Goal: Task Accomplishment & Management: Manage account settings

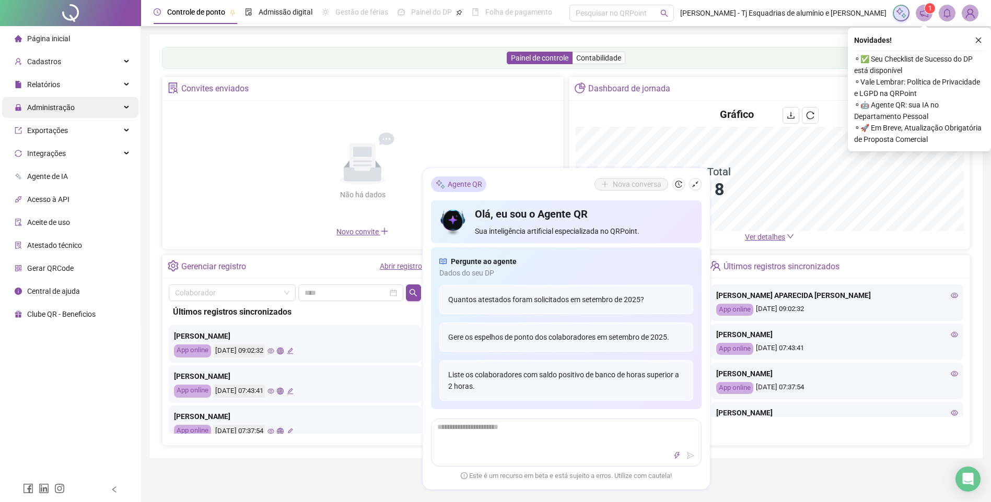
click at [89, 104] on div "Administração" at bounding box center [70, 107] width 136 height 21
click at [126, 105] on div "Administração" at bounding box center [70, 107] width 136 height 21
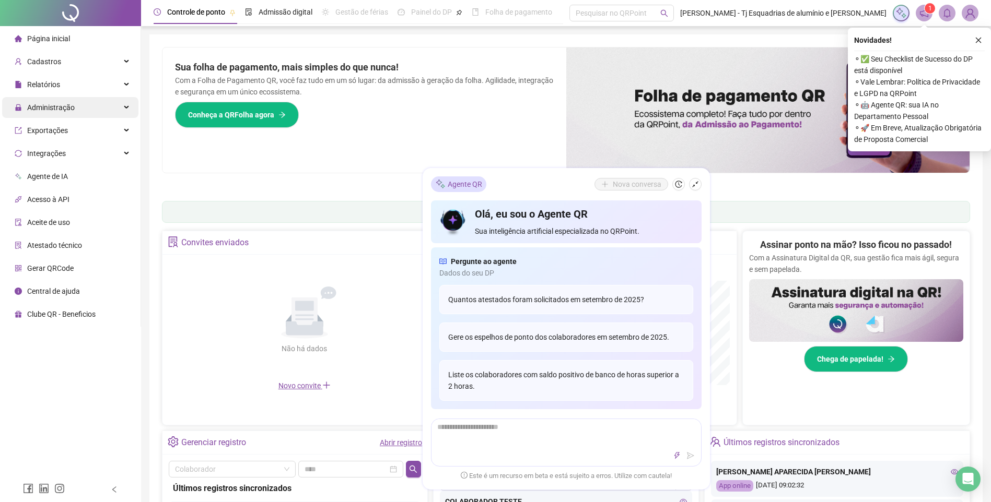
click at [128, 108] on div "Administração" at bounding box center [70, 107] width 136 height 21
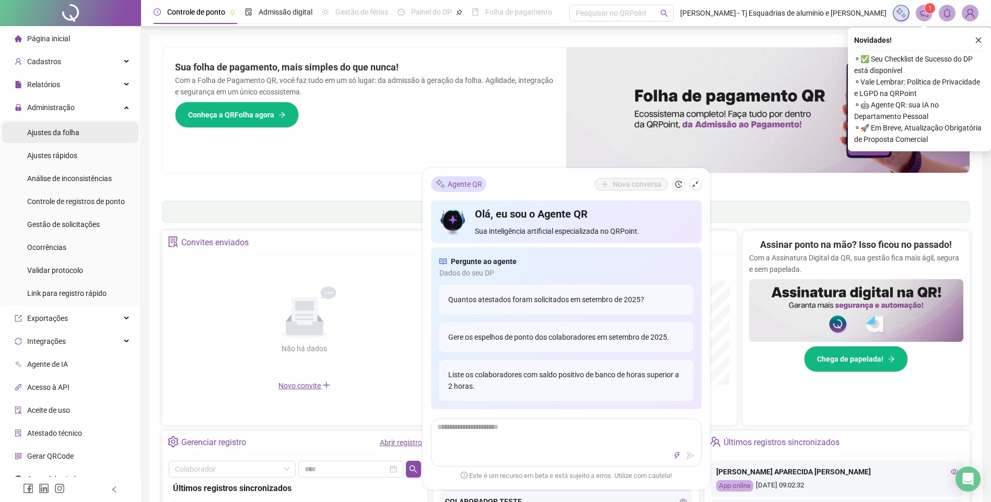
click at [68, 131] on span "Ajustes da folha" at bounding box center [53, 132] width 52 height 8
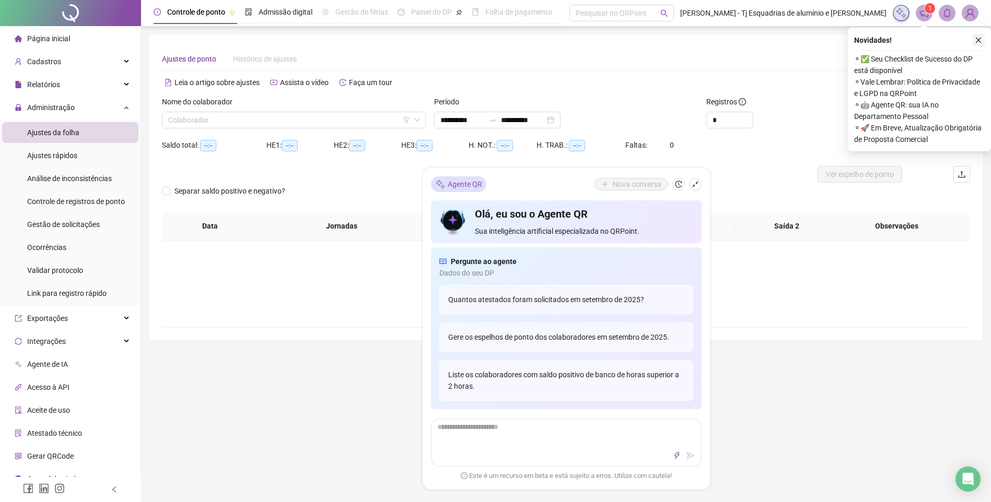
click at [976, 39] on icon "close" at bounding box center [977, 40] width 7 height 7
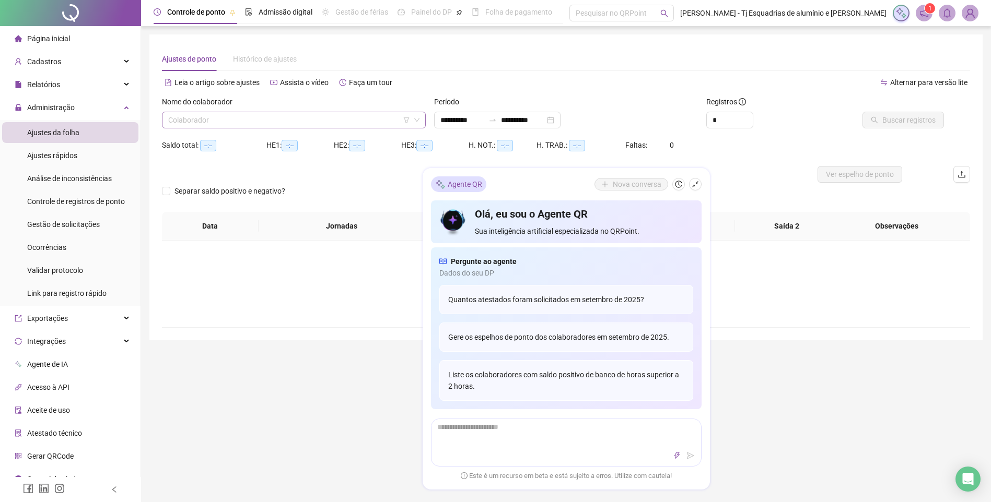
type input "**********"
click at [419, 119] on icon "down" at bounding box center [417, 120] width 6 height 6
click at [368, 120] on input "search" at bounding box center [289, 120] width 242 height 16
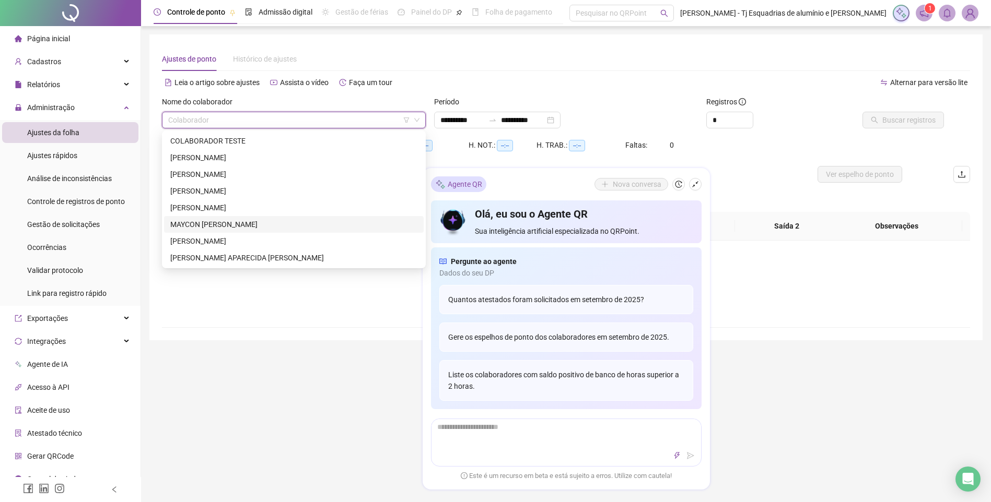
click at [249, 221] on div "MAYCON PATRICK FERREIRA" at bounding box center [293, 224] width 247 height 11
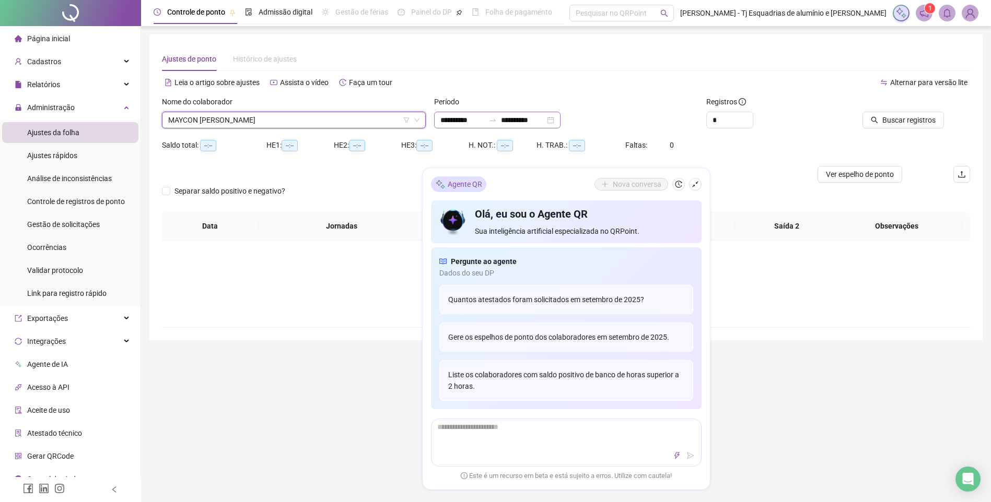
click at [560, 119] on div "**********" at bounding box center [497, 120] width 126 height 17
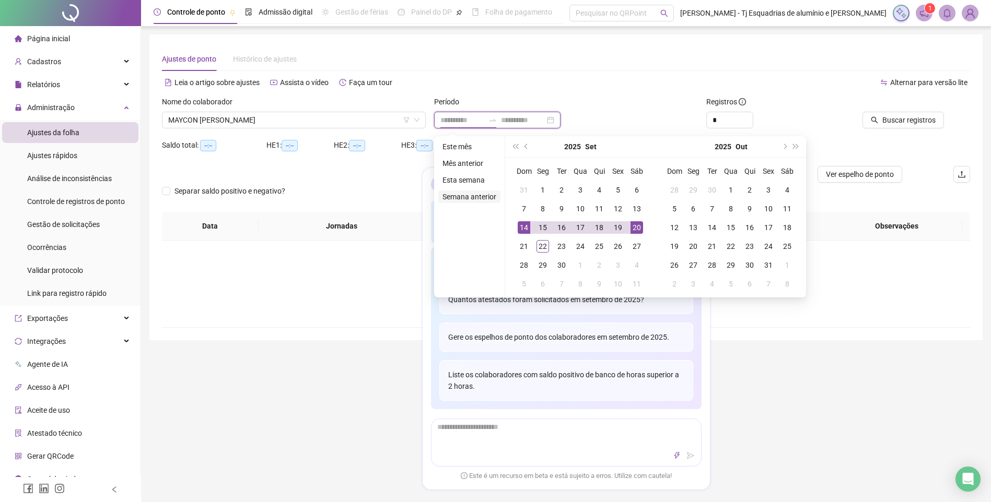
type input "**********"
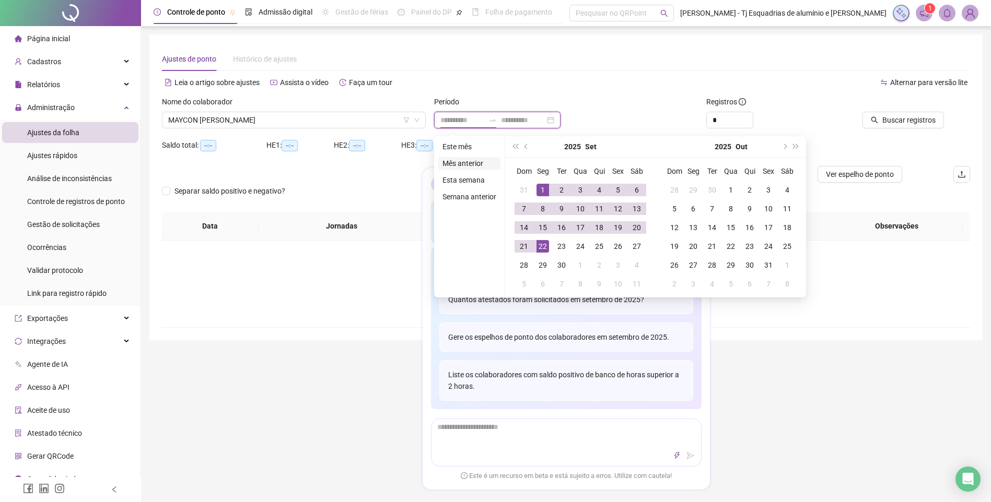
type input "**********"
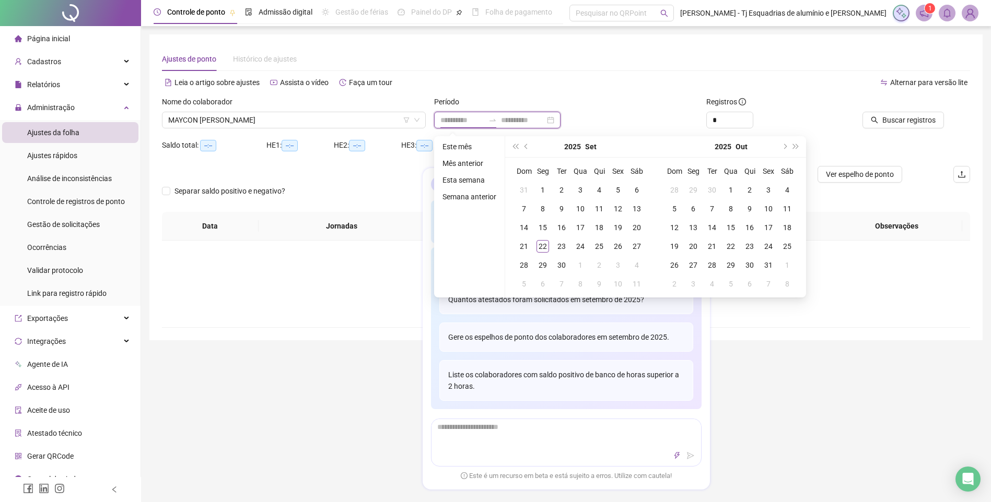
type input "**********"
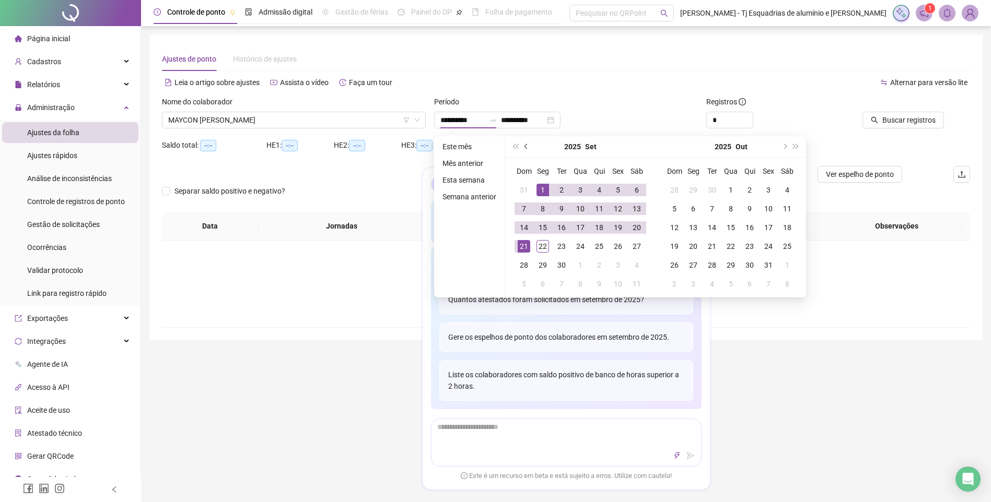
click at [525, 148] on span "prev-year" at bounding box center [526, 146] width 5 height 5
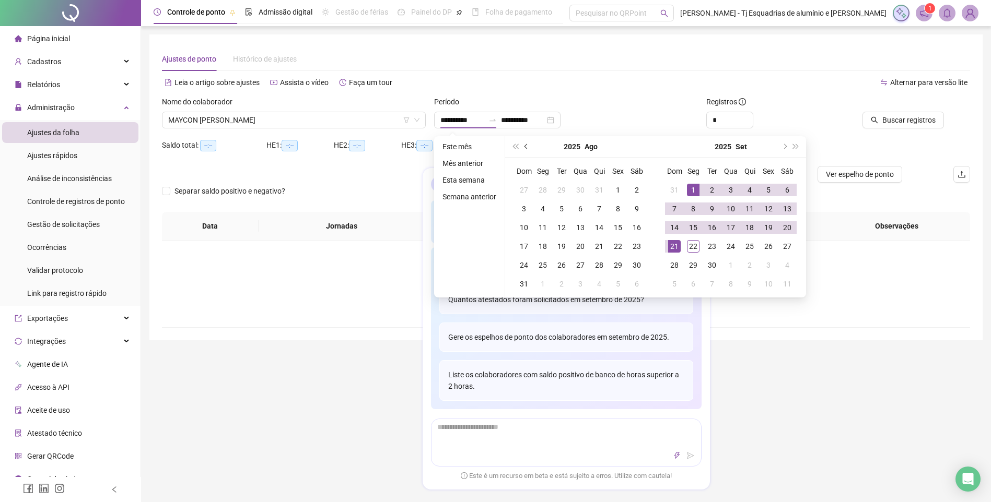
click at [525, 148] on span "prev-year" at bounding box center [526, 146] width 5 height 5
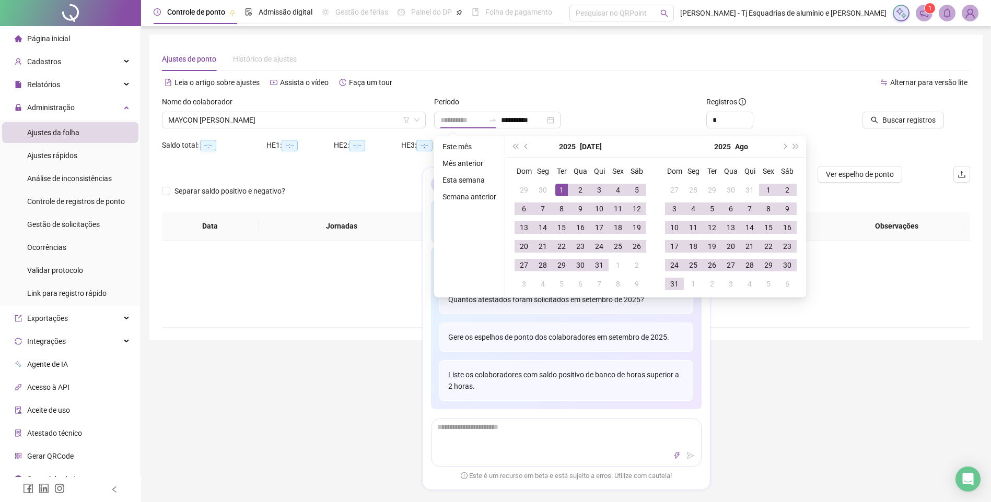
type input "**********"
click at [562, 187] on div "1" at bounding box center [561, 190] width 13 height 13
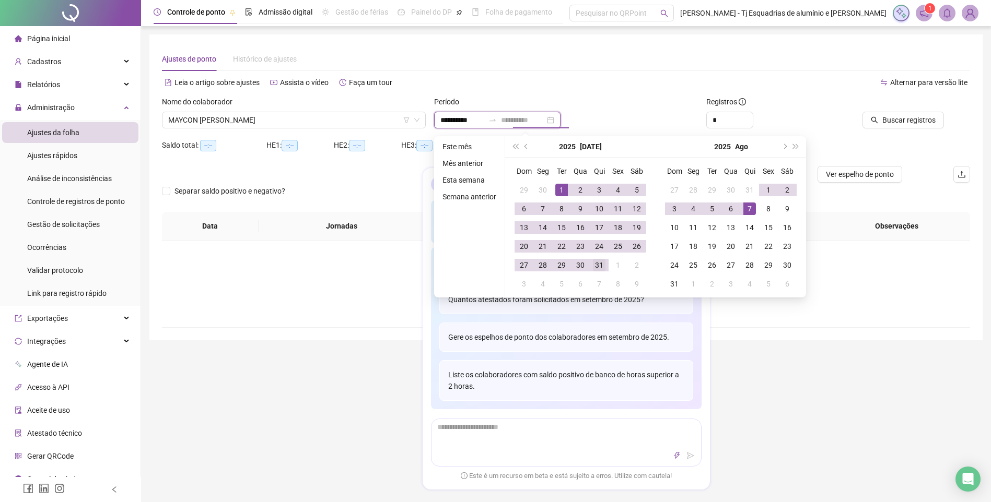
type input "**********"
click at [601, 265] on div "31" at bounding box center [599, 265] width 13 height 13
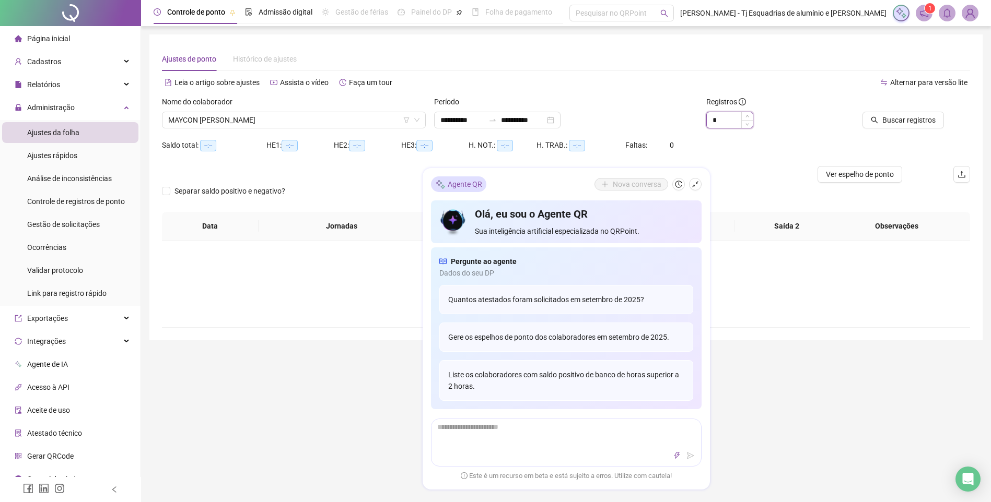
click at [733, 117] on input "*" at bounding box center [730, 120] width 46 height 16
click at [745, 113] on span "Increase Value" at bounding box center [746, 116] width 11 height 9
type input "*"
click at [917, 118] on span "Buscar registros" at bounding box center [908, 119] width 53 height 11
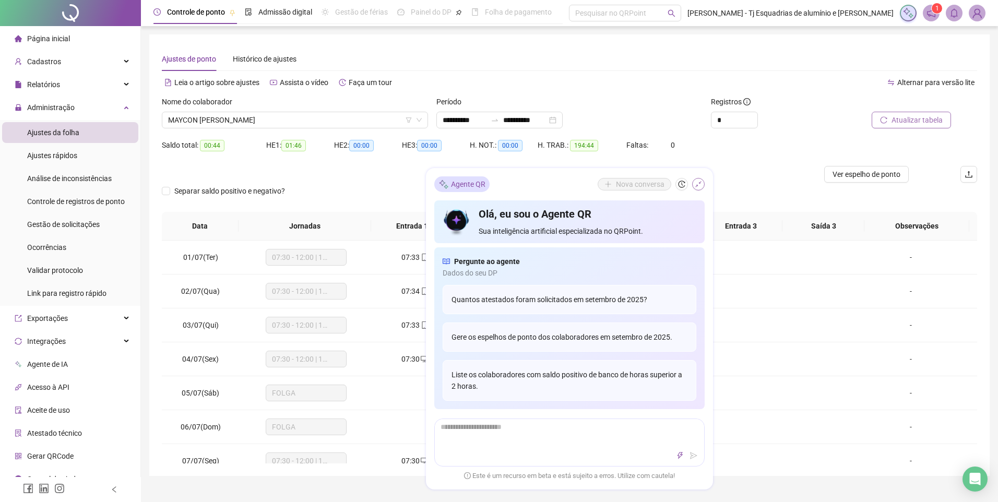
click at [695, 183] on icon "shrink" at bounding box center [698, 184] width 7 height 7
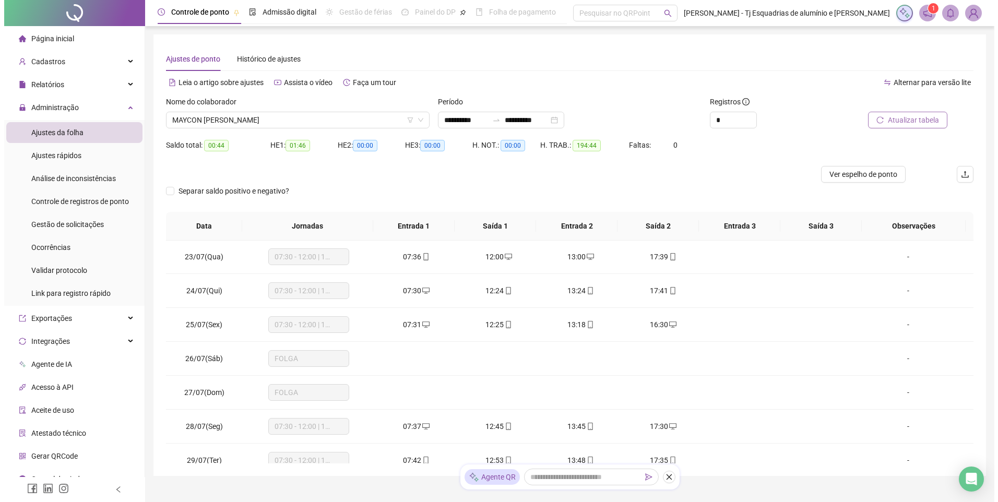
scroll to position [783, 0]
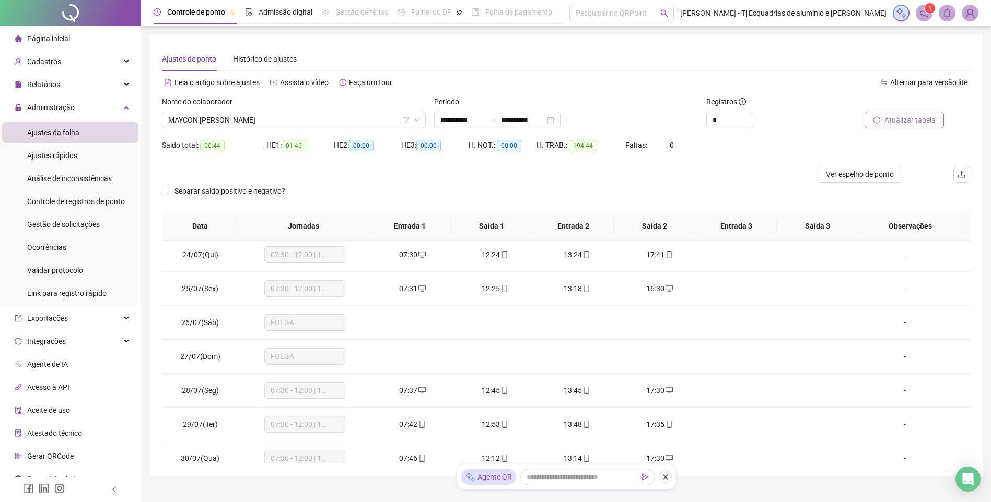
click at [972, 16] on img at bounding box center [970, 13] width 16 height 16
click at [972, 5] on img at bounding box center [970, 13] width 16 height 16
click at [972, 15] on img at bounding box center [970, 13] width 16 height 16
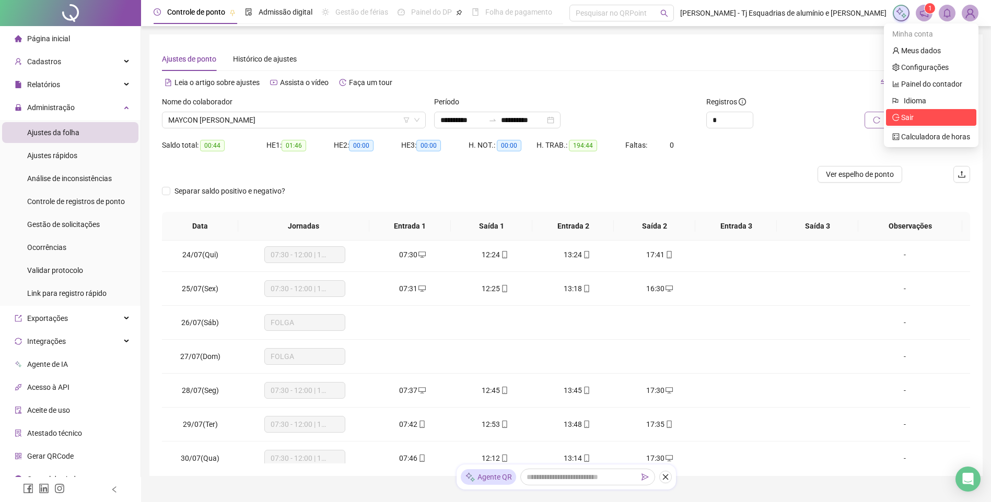
click at [901, 117] on span "Sair" at bounding box center [902, 117] width 21 height 8
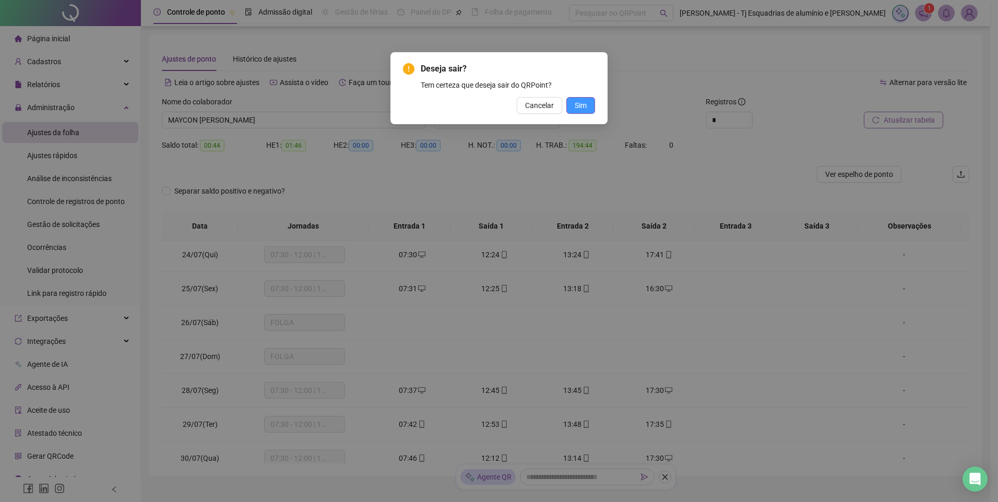
click at [577, 104] on span "Sim" at bounding box center [581, 105] width 12 height 11
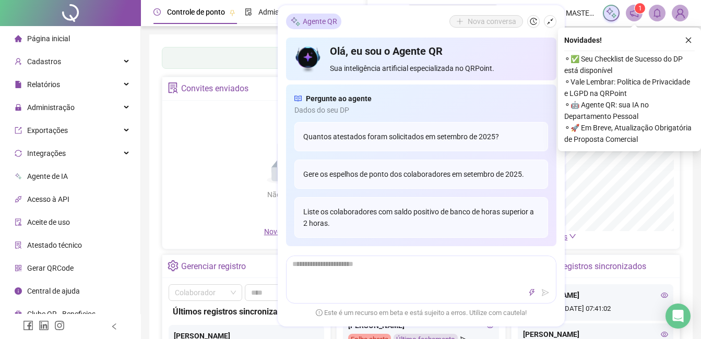
drag, startPoint x: 552, startPoint y: 22, endPoint x: 461, endPoint y: 22, distance: 91.9
click at [552, 22] on icon "shrink" at bounding box center [550, 21] width 7 height 7
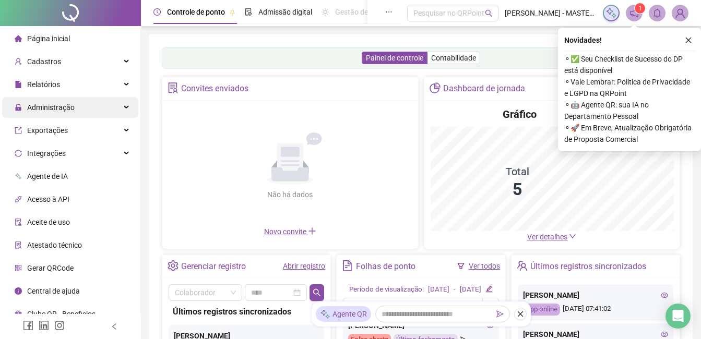
click at [112, 108] on div "Administração" at bounding box center [70, 107] width 136 height 21
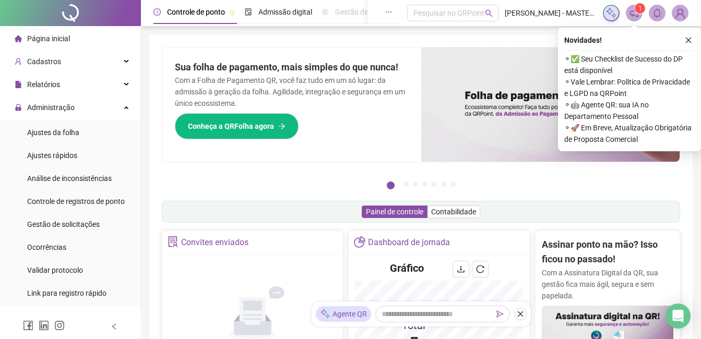
click at [69, 130] on span "Ajustes da folha" at bounding box center [53, 132] width 52 height 8
click at [682, 41] on button "button" at bounding box center [688, 40] width 13 height 13
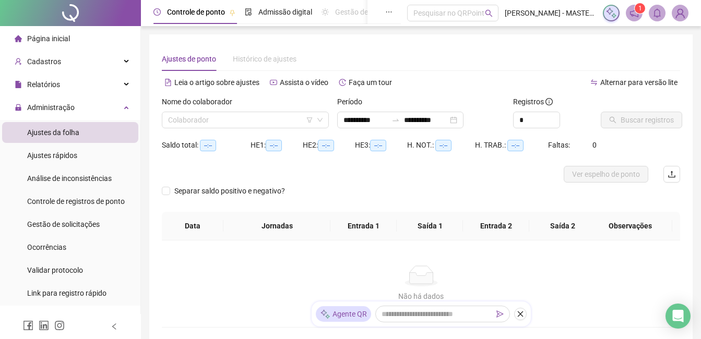
type input "**********"
click at [271, 123] on input "search" at bounding box center [240, 120] width 145 height 16
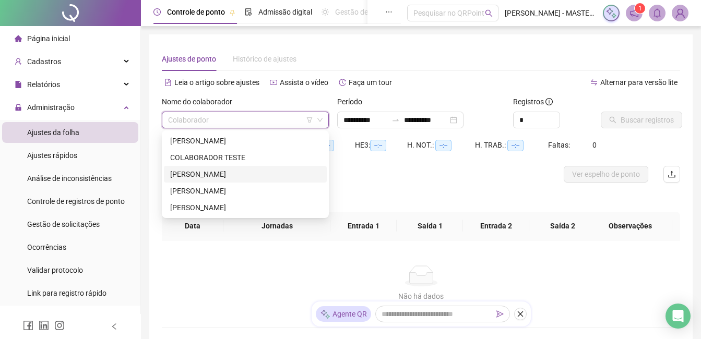
click at [251, 175] on div "[PERSON_NAME]" at bounding box center [245, 174] width 150 height 11
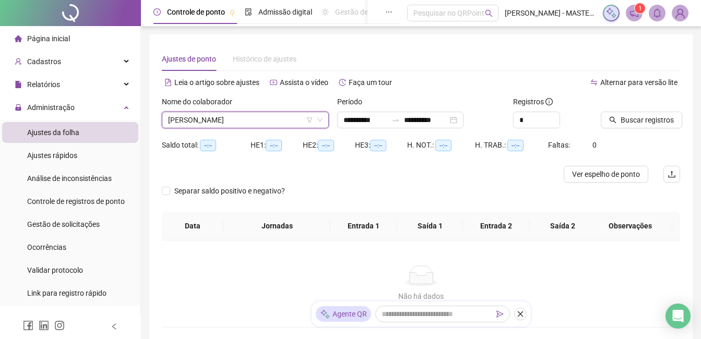
click at [255, 117] on span "[PERSON_NAME]" at bounding box center [245, 120] width 155 height 16
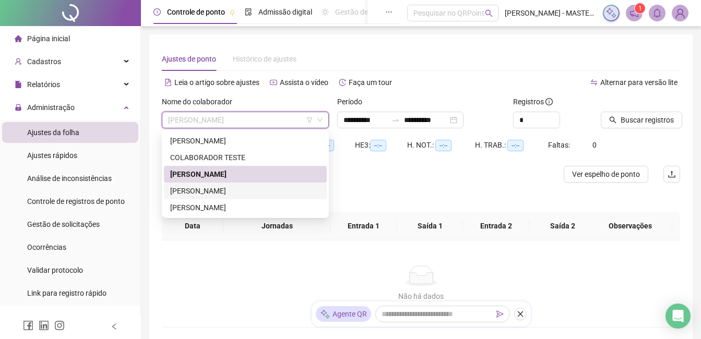
click at [200, 192] on div "[PERSON_NAME]" at bounding box center [245, 190] width 150 height 11
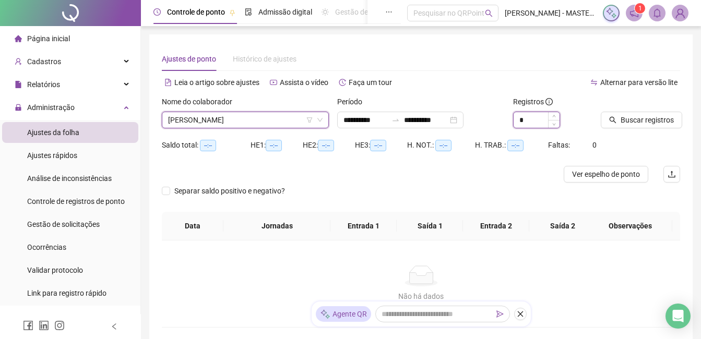
click at [535, 122] on input "*" at bounding box center [537, 120] width 46 height 16
click at [557, 117] on span "Increase Value" at bounding box center [553, 116] width 11 height 9
type input "*"
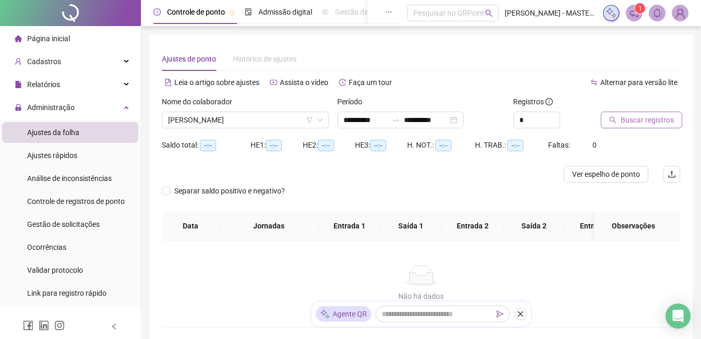
click at [672, 115] on button "Buscar registros" at bounding box center [641, 120] width 81 height 17
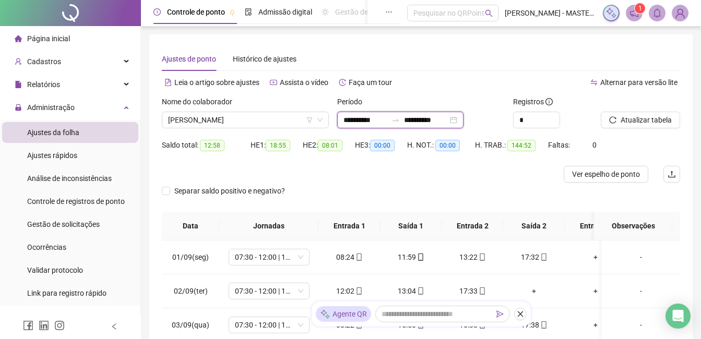
click at [448, 124] on input "**********" at bounding box center [426, 119] width 44 height 11
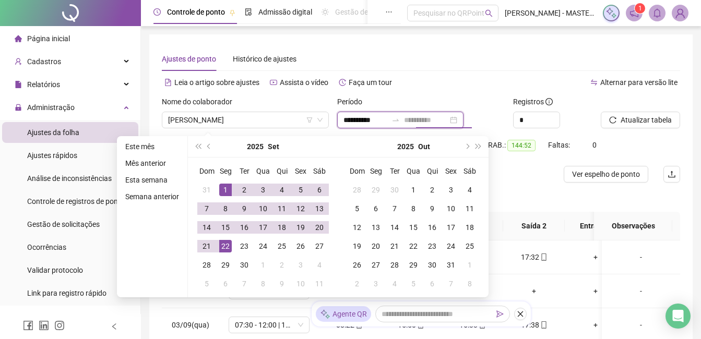
type input "**********"
click at [230, 248] on div "22" at bounding box center [225, 246] width 13 height 13
type input "**********"
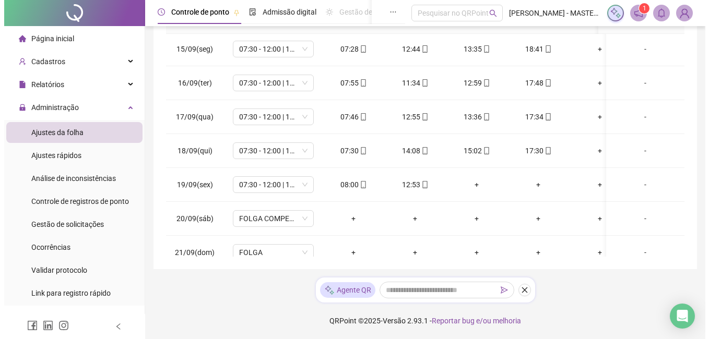
scroll to position [498, 0]
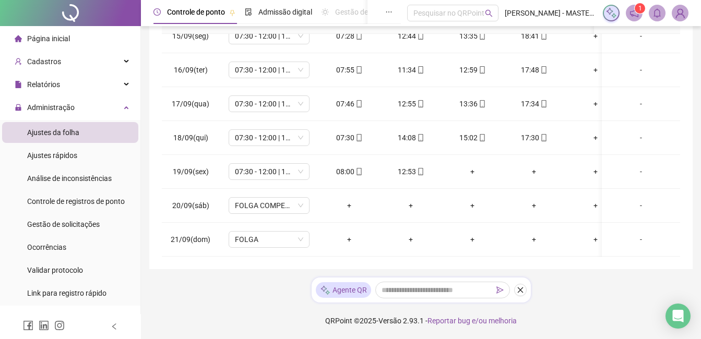
click at [685, 12] on img at bounding box center [681, 13] width 16 height 16
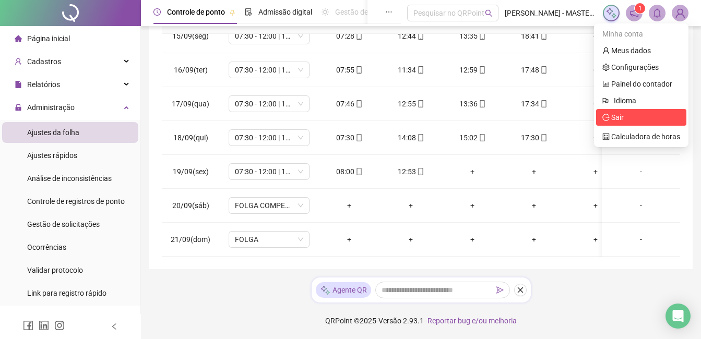
click at [613, 124] on li "Sair" at bounding box center [641, 117] width 90 height 17
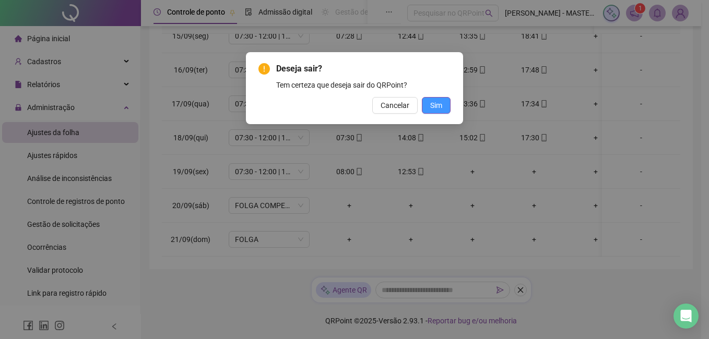
click at [442, 105] on button "Sim" at bounding box center [436, 105] width 29 height 17
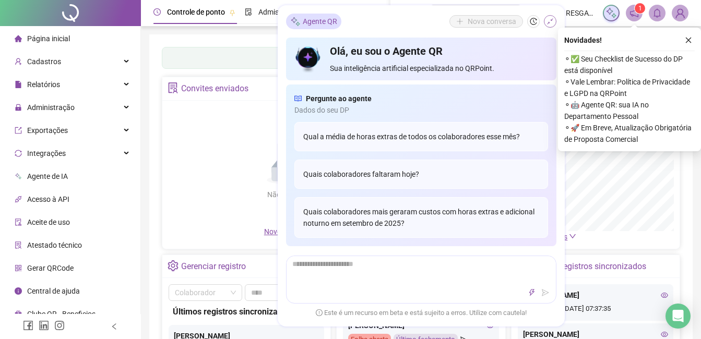
click at [550, 22] on icon "shrink" at bounding box center [550, 21] width 7 height 7
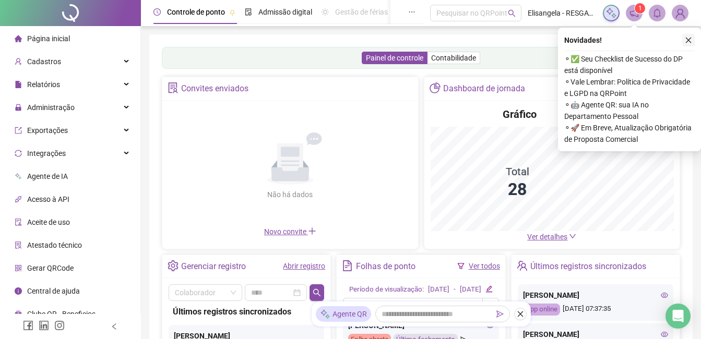
click at [687, 36] on button "button" at bounding box center [688, 40] width 13 height 13
click at [111, 110] on div "Administração" at bounding box center [70, 107] width 136 height 21
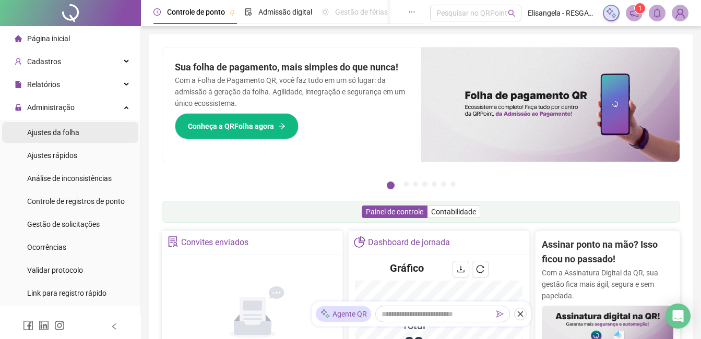
click at [50, 132] on span "Ajustes da folha" at bounding box center [53, 132] width 52 height 8
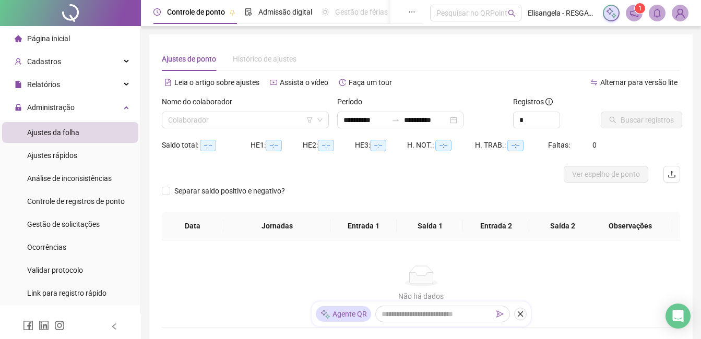
type input "**********"
click at [220, 118] on input "search" at bounding box center [240, 120] width 145 height 16
click at [81, 230] on div "Gestão de solicitações" at bounding box center [63, 224] width 73 height 21
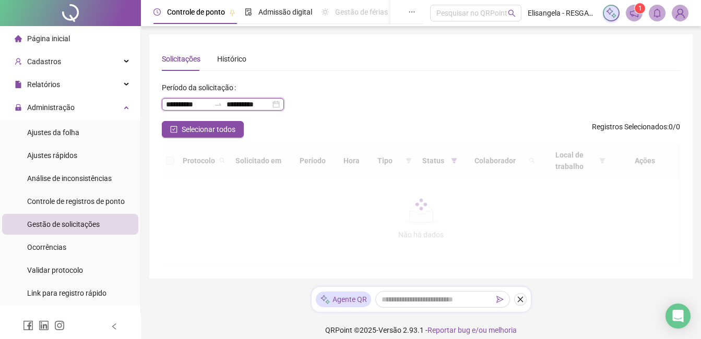
click at [253, 105] on input "**********" at bounding box center [249, 104] width 44 height 11
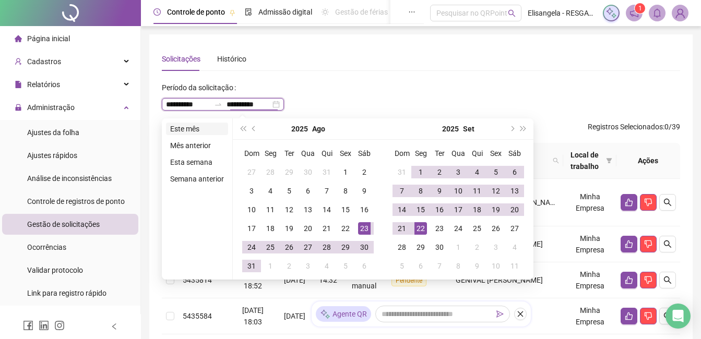
type input "**********"
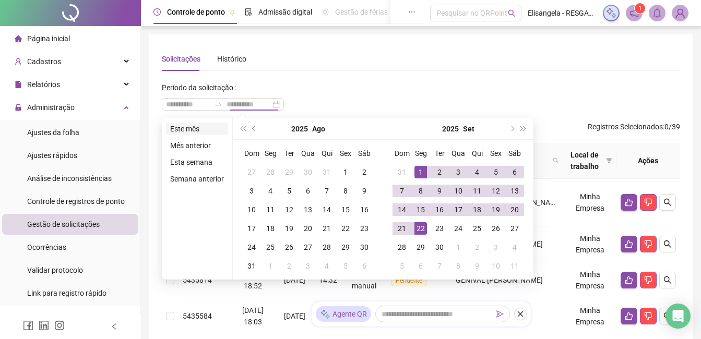
click at [206, 128] on li "Este mês" at bounding box center [197, 129] width 62 height 13
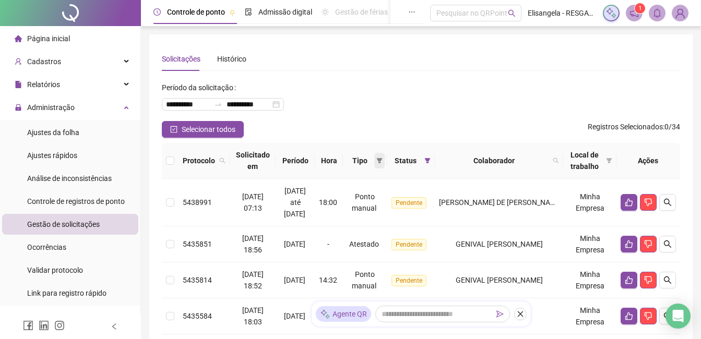
click at [383, 160] on icon "filter" at bounding box center [380, 160] width 6 height 5
click at [351, 179] on span "Ponto manual" at bounding box center [359, 181] width 46 height 8
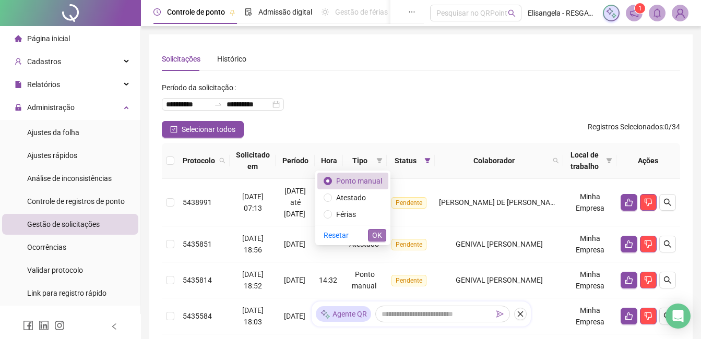
click at [378, 237] on span "OK" at bounding box center [377, 235] width 10 height 11
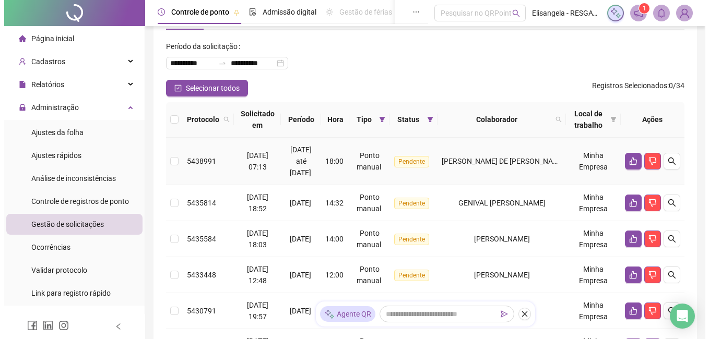
scroll to position [22, 0]
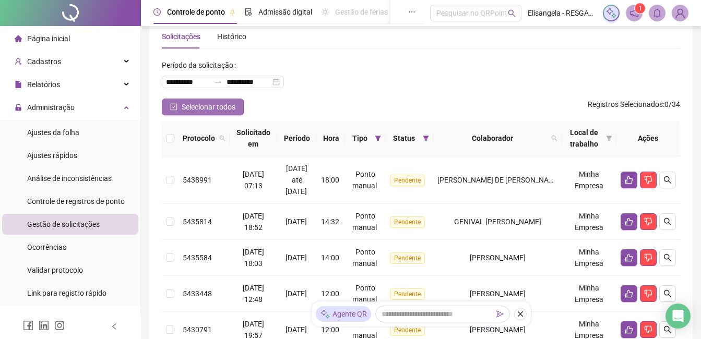
click at [176, 105] on icon "check-square" at bounding box center [173, 106] width 7 height 7
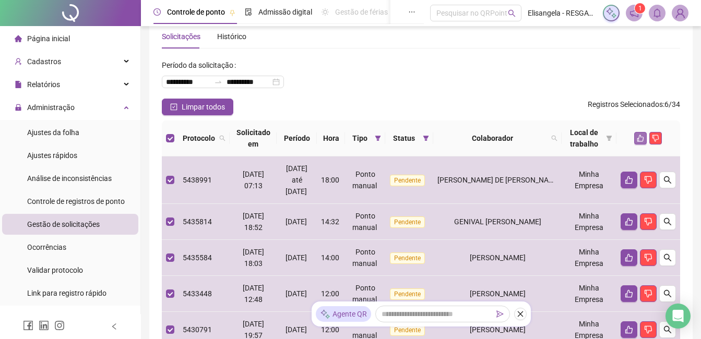
click at [641, 140] on icon "like" at bounding box center [640, 138] width 7 height 7
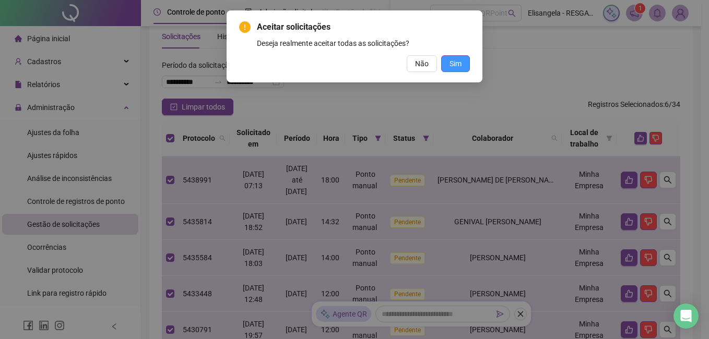
click at [457, 63] on span "Sim" at bounding box center [456, 63] width 12 height 11
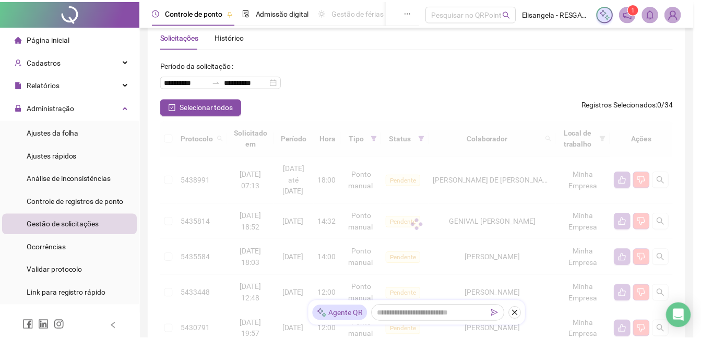
scroll to position [9, 0]
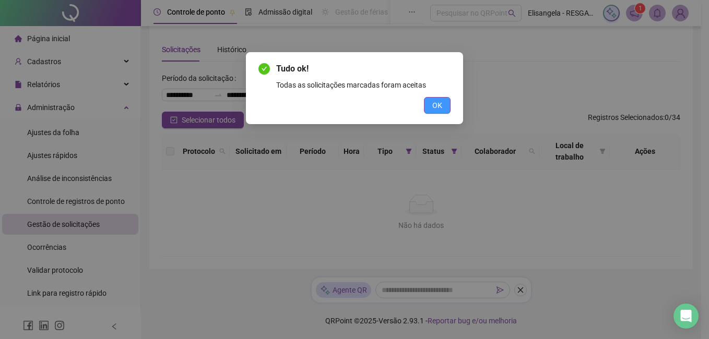
click at [445, 104] on button "OK" at bounding box center [437, 105] width 27 height 17
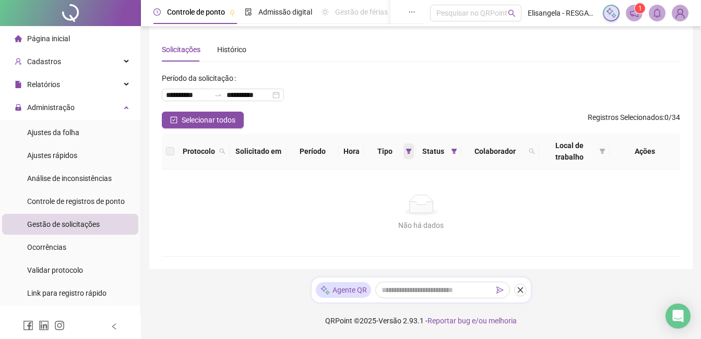
click at [404, 149] on span at bounding box center [409, 152] width 10 height 16
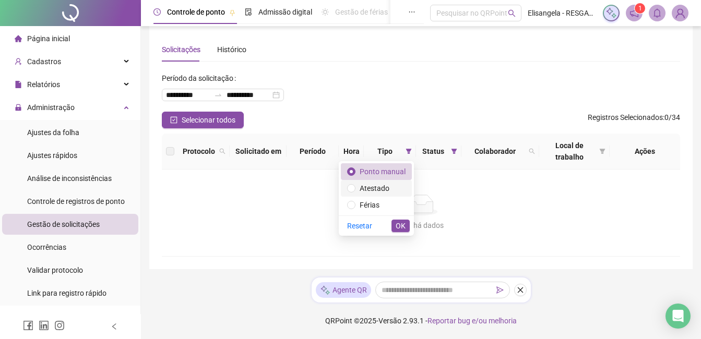
click at [389, 191] on span "Atestado" at bounding box center [375, 188] width 30 height 8
click at [397, 224] on span "OK" at bounding box center [401, 225] width 10 height 11
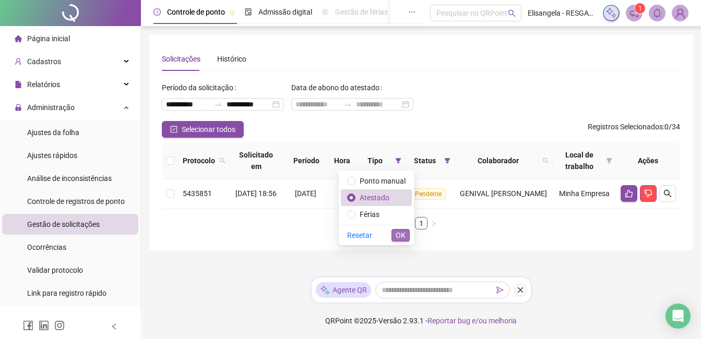
scroll to position [0, 0]
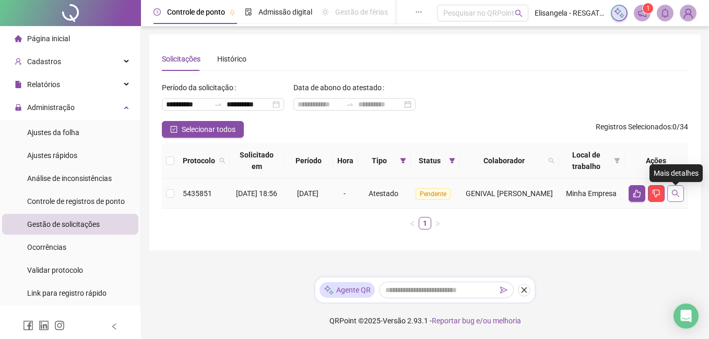
click at [679, 198] on icon "search" at bounding box center [676, 194] width 8 height 8
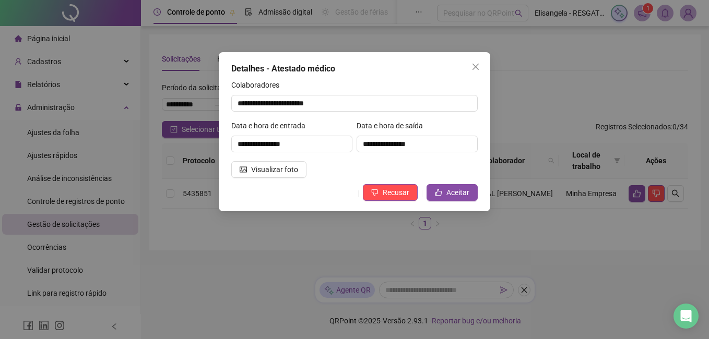
click at [269, 182] on div "**********" at bounding box center [355, 131] width 272 height 159
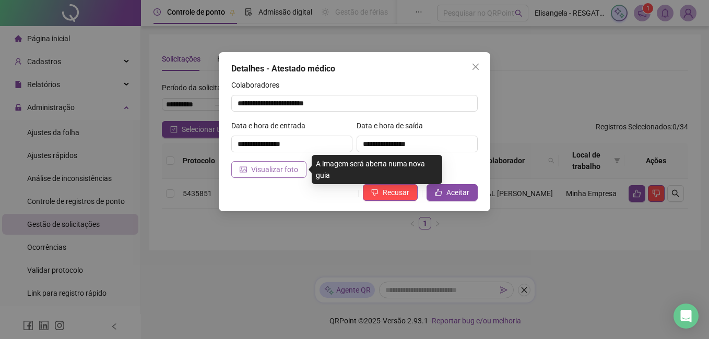
click at [272, 167] on span "Visualizar foto" at bounding box center [274, 169] width 47 height 11
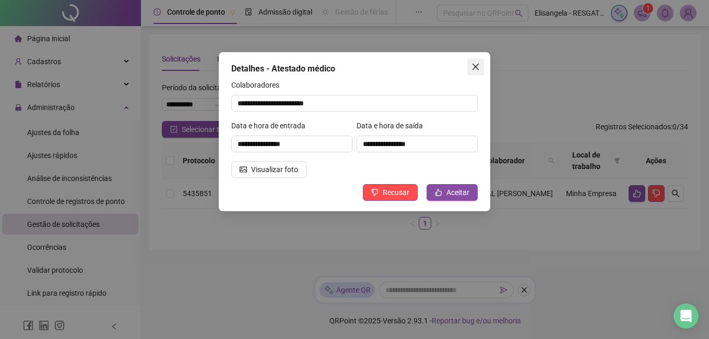
click at [472, 65] on icon "close" at bounding box center [476, 67] width 8 height 8
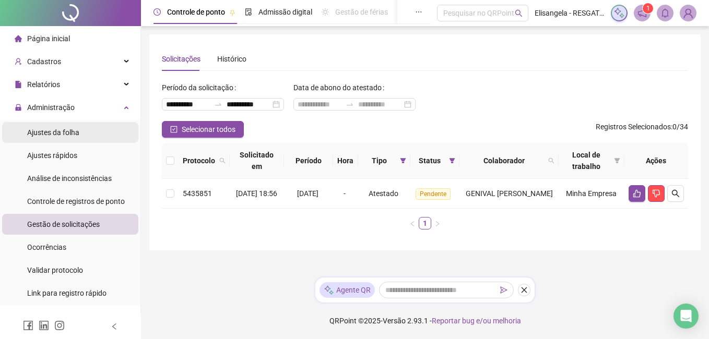
click at [72, 131] on span "Ajustes da folha" at bounding box center [53, 132] width 52 height 8
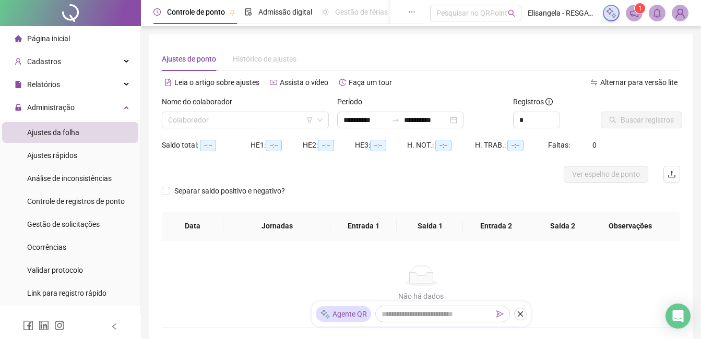
type input "**********"
click at [262, 116] on input "search" at bounding box center [240, 120] width 145 height 16
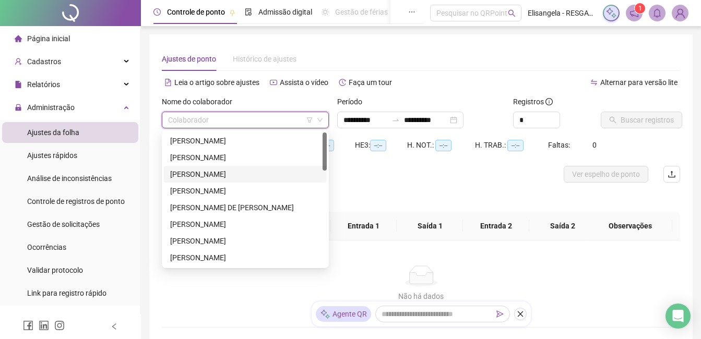
click at [209, 171] on div "CAIQUE SOUZA DE LIMA" at bounding box center [245, 174] width 150 height 11
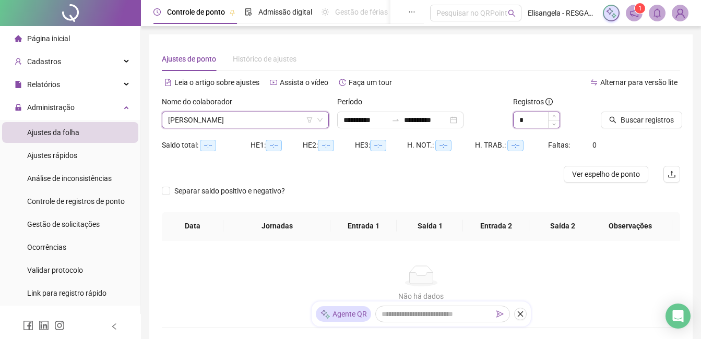
click at [532, 114] on input "*" at bounding box center [537, 120] width 46 height 16
type input "*"
click at [556, 114] on span "Increase Value" at bounding box center [553, 116] width 11 height 9
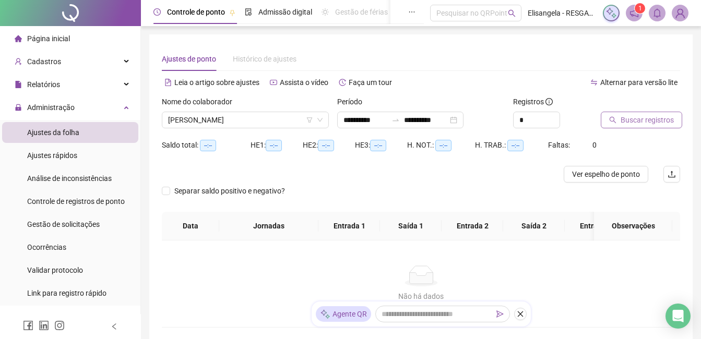
click at [644, 125] on span "Buscar registros" at bounding box center [647, 119] width 53 height 11
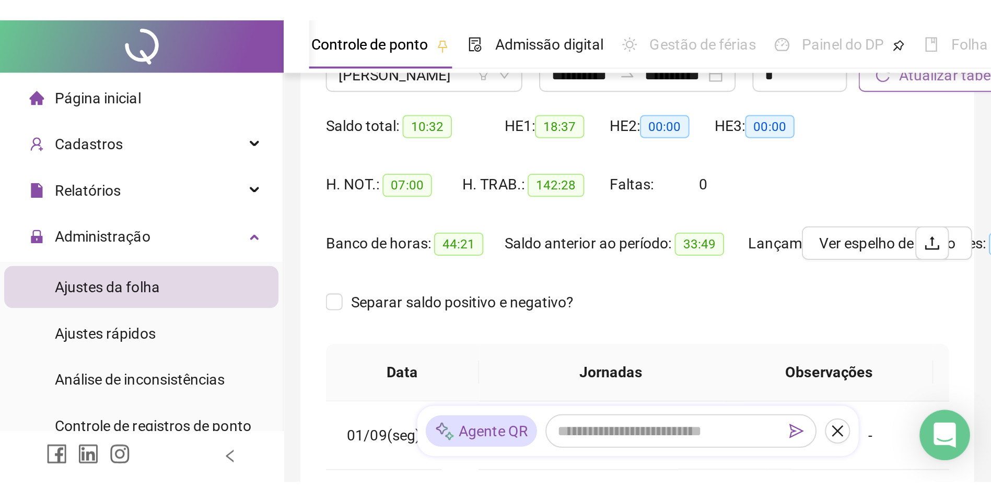
scroll to position [56, 0]
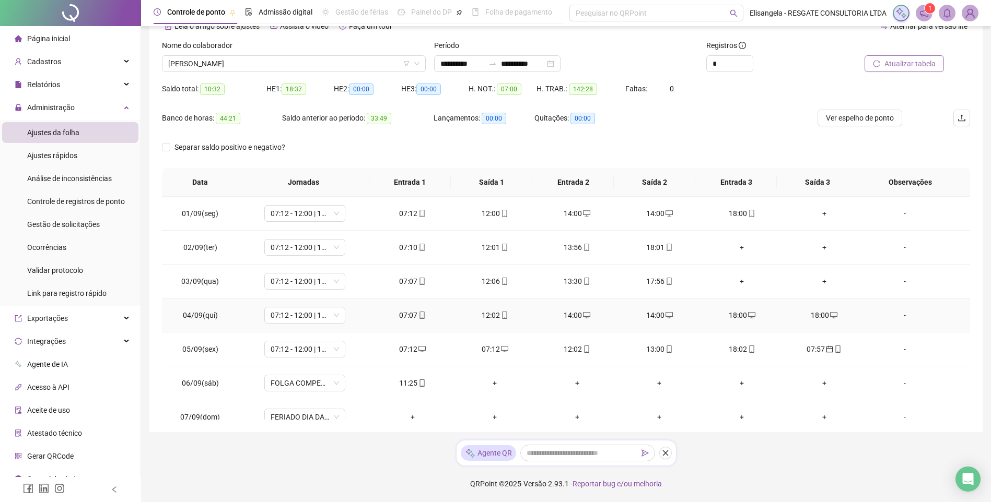
click at [709, 313] on div "18:00" at bounding box center [742, 315] width 66 height 11
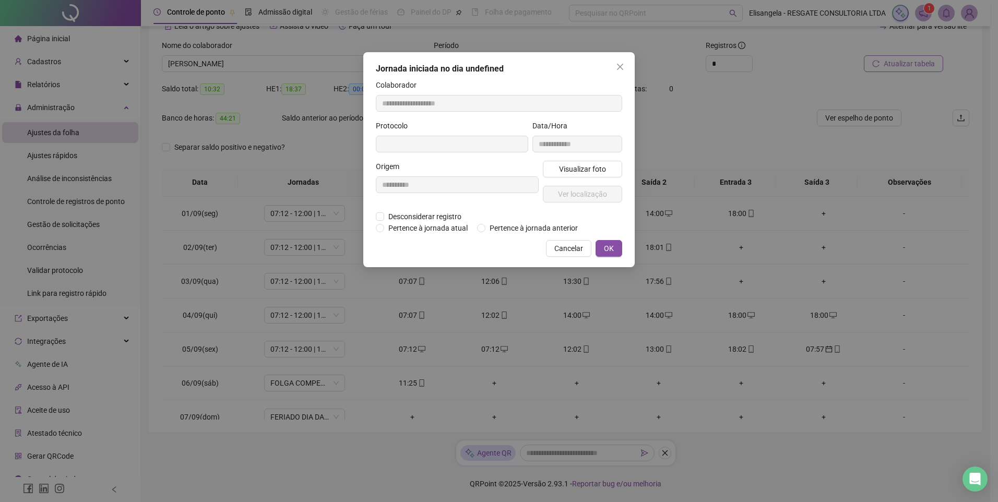
type input "**********"
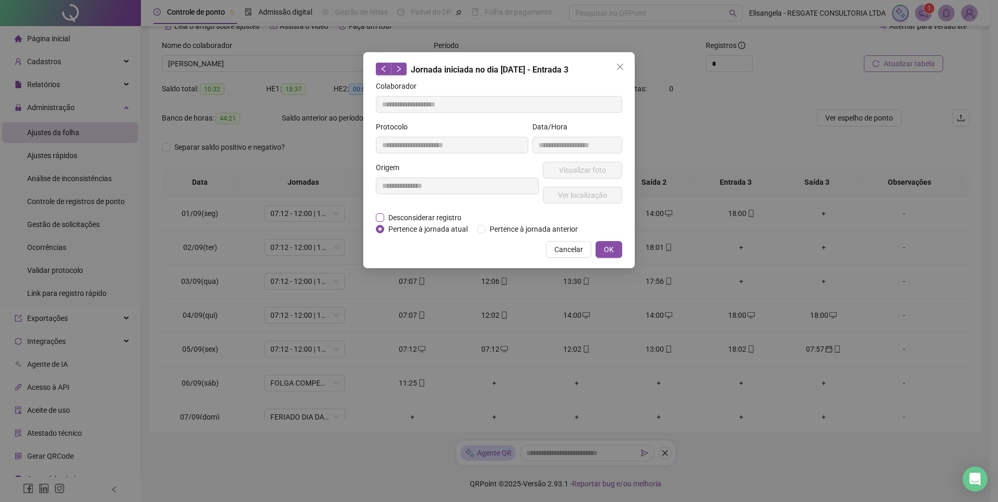
click at [425, 218] on span "Desconsiderar registro" at bounding box center [424, 217] width 81 height 11
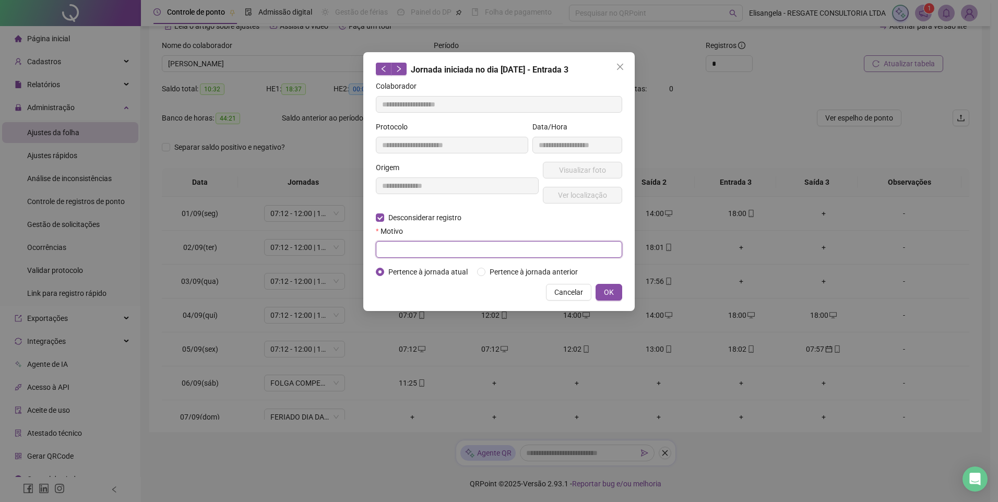
click at [447, 252] on input "text" at bounding box center [499, 249] width 246 height 17
click at [446, 251] on input "*********" at bounding box center [499, 249] width 246 height 17
type input "*********"
click at [613, 289] on span "OK" at bounding box center [609, 292] width 10 height 11
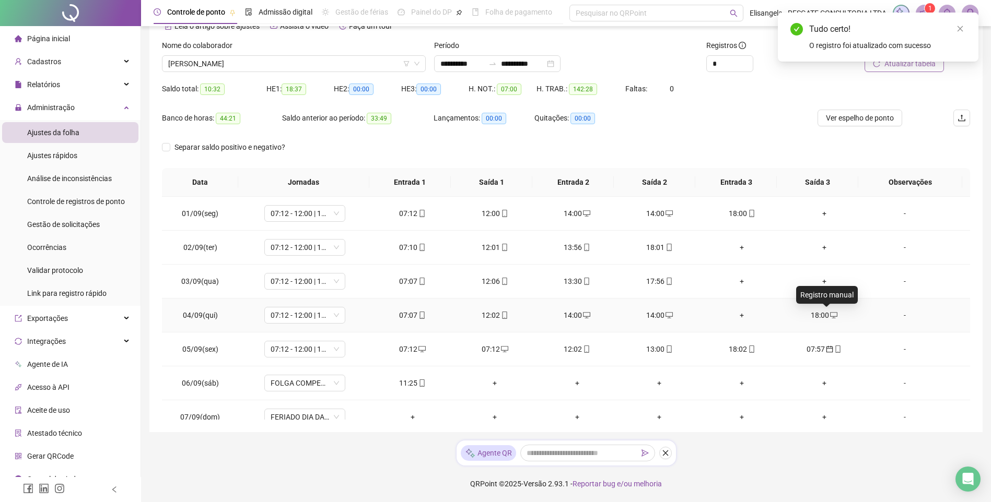
click at [709, 313] on span "desktop" at bounding box center [833, 315] width 8 height 7
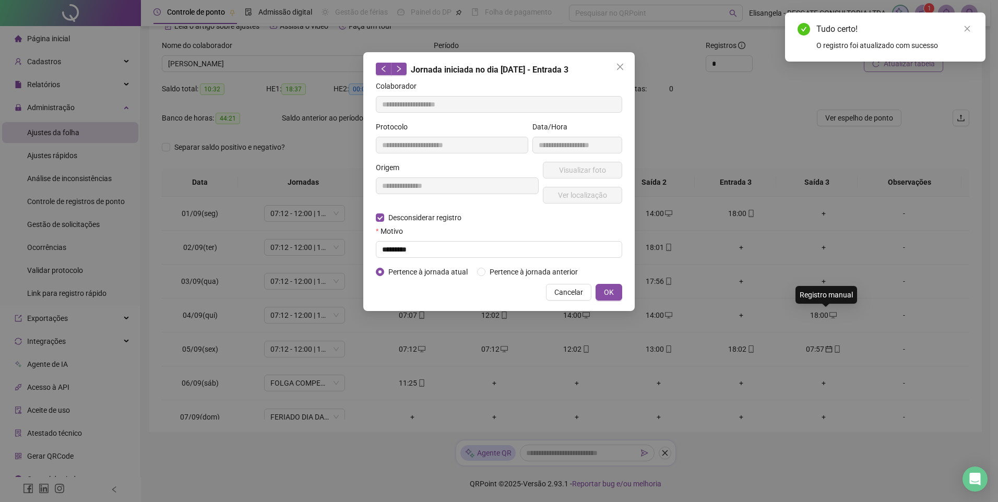
type input "**********"
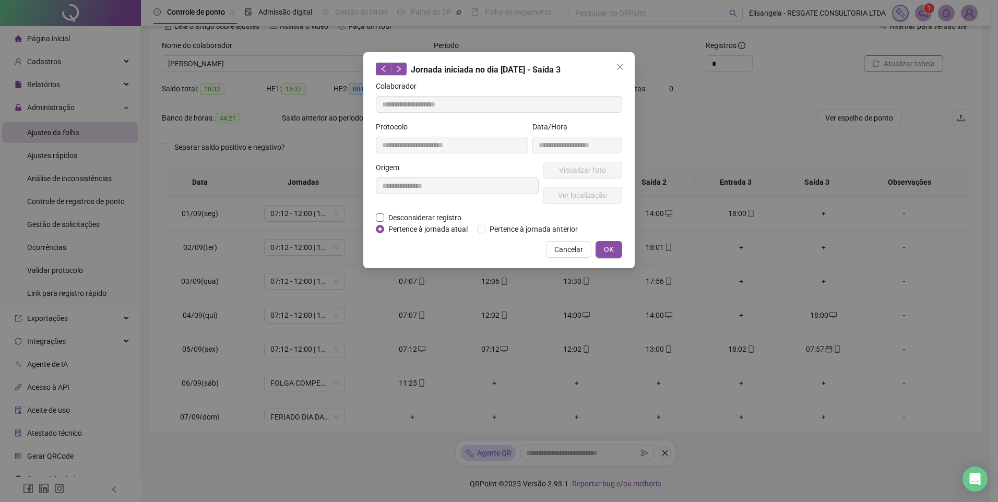
click at [410, 214] on span "Desconsiderar registro" at bounding box center [424, 217] width 81 height 11
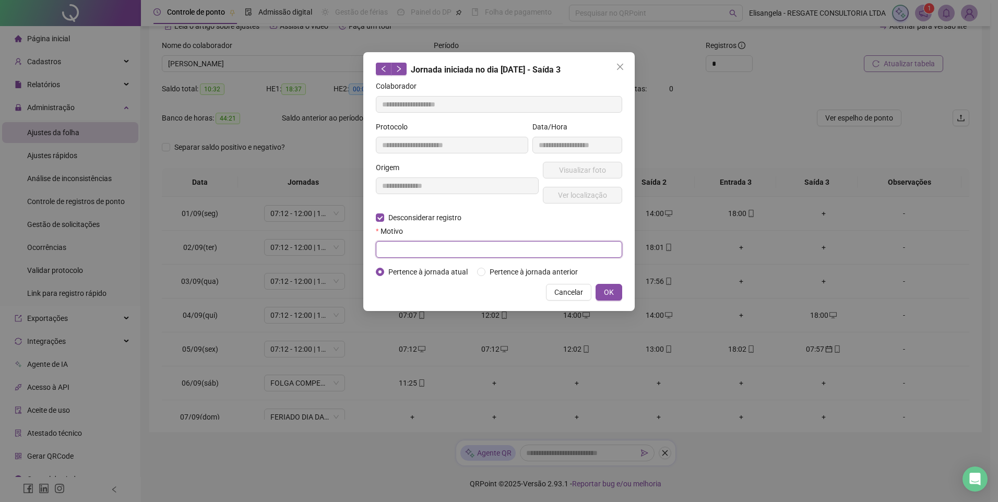
click at [539, 255] on input "text" at bounding box center [499, 249] width 246 height 17
paste input "*********"
type input "*********"
click at [621, 299] on div "Cancelar OK" at bounding box center [499, 292] width 246 height 17
click at [619, 293] on button "OK" at bounding box center [609, 292] width 27 height 17
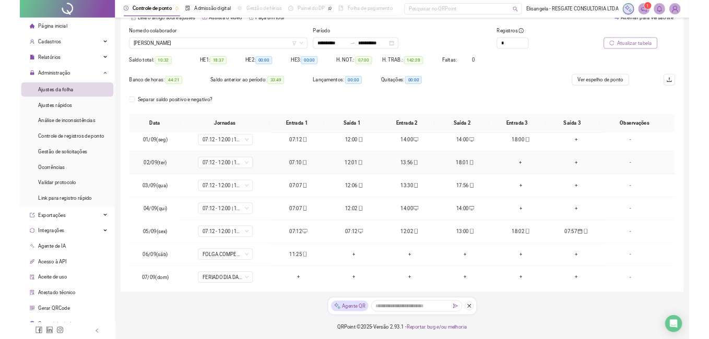
scroll to position [0, 0]
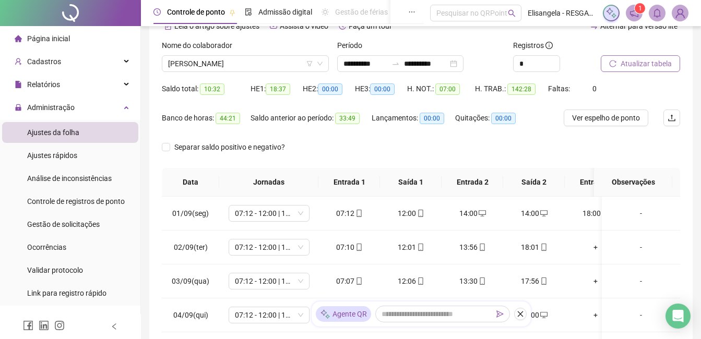
click at [689, 19] on header "Controle de ponto Admissão digital Gestão de férias Painel do DP Folha de pagam…" at bounding box center [421, 13] width 560 height 26
click at [679, 11] on img at bounding box center [681, 13] width 16 height 16
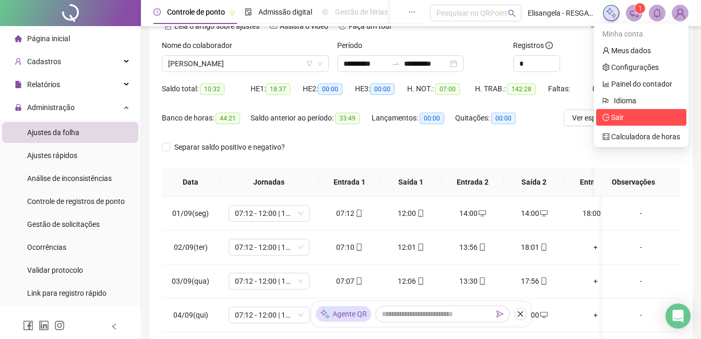
click at [620, 118] on span "Sair" at bounding box center [617, 117] width 13 height 8
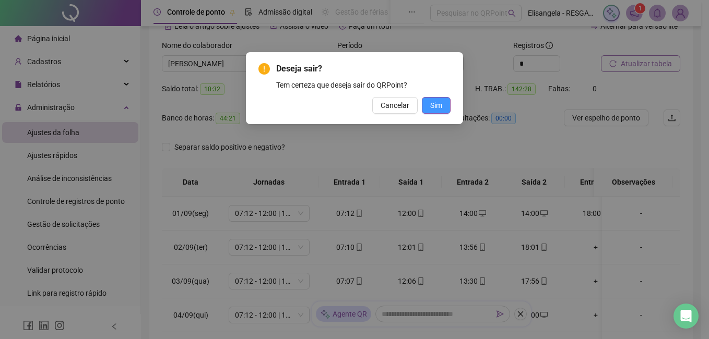
click at [449, 108] on button "Sim" at bounding box center [436, 105] width 29 height 17
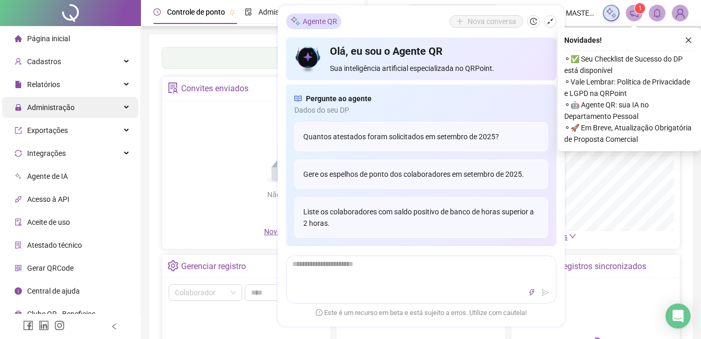
click at [87, 109] on div "Administração" at bounding box center [70, 107] width 136 height 21
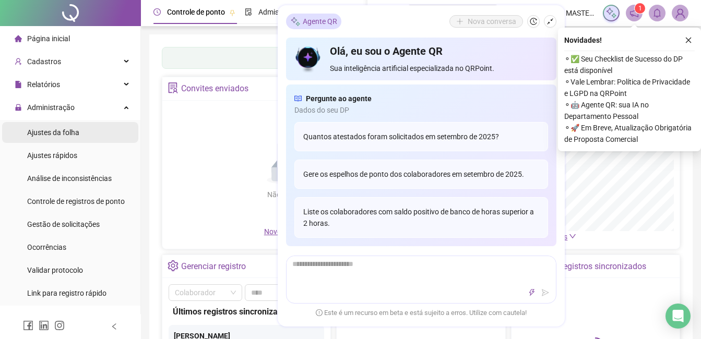
click at [65, 132] on span "Ajustes da folha" at bounding box center [53, 132] width 52 height 8
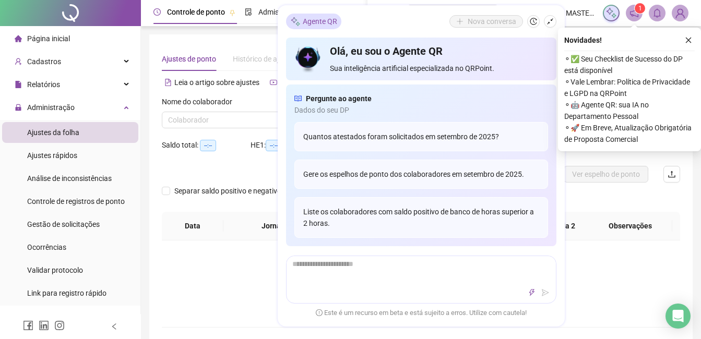
type input "**********"
click at [547, 20] on icon "shrink" at bounding box center [550, 21] width 7 height 7
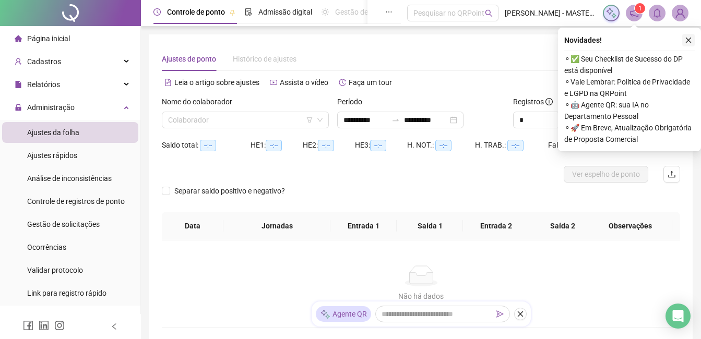
click at [690, 40] on icon "close" at bounding box center [688, 40] width 7 height 7
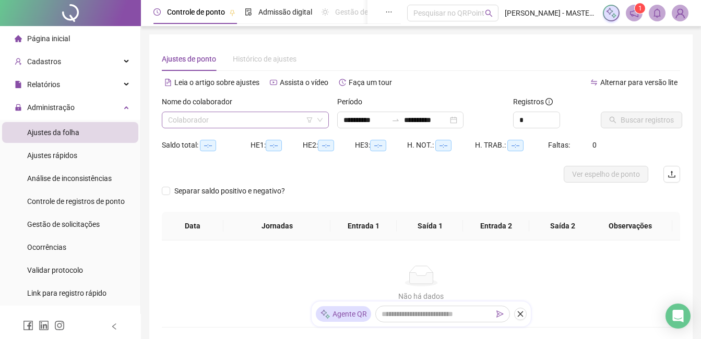
click at [255, 120] on input "search" at bounding box center [240, 120] width 145 height 16
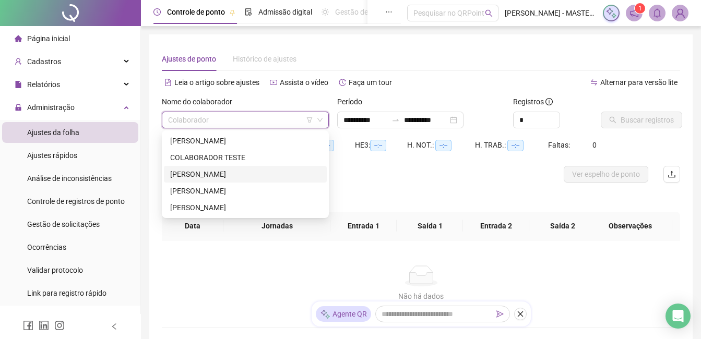
click at [246, 173] on div "[PERSON_NAME]" at bounding box center [245, 174] width 150 height 11
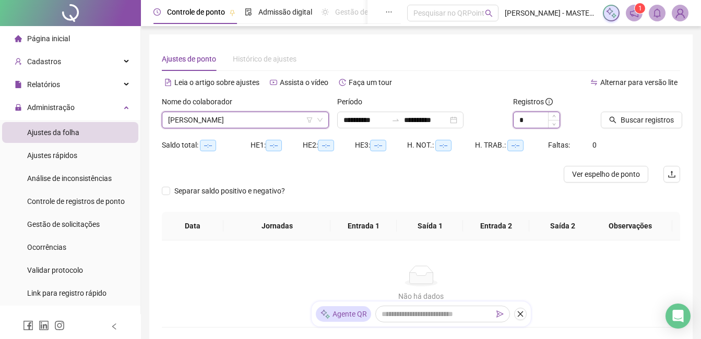
click at [538, 116] on input "*" at bounding box center [537, 120] width 46 height 16
click at [548, 117] on span "Increase Value" at bounding box center [553, 116] width 11 height 9
type input "*"
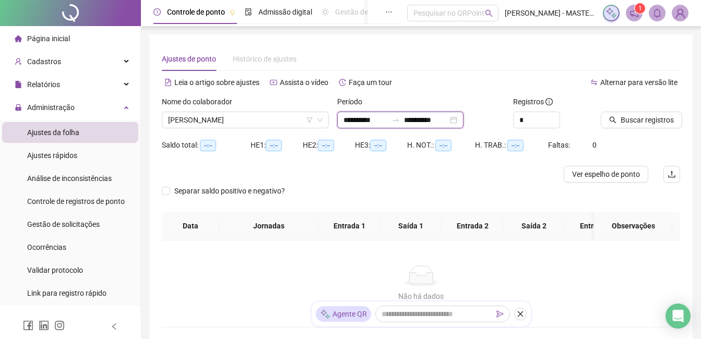
click at [446, 115] on input "**********" at bounding box center [426, 119] width 44 height 11
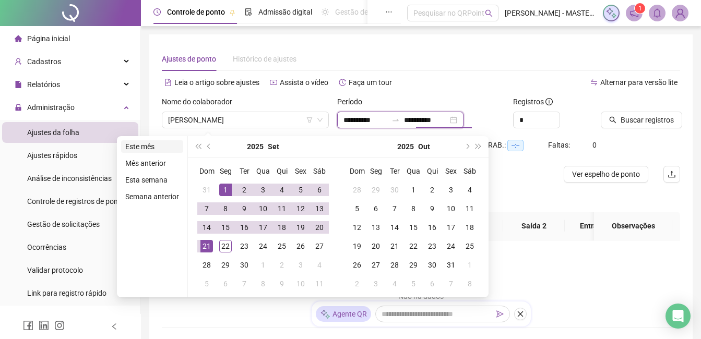
type input "**********"
click at [126, 148] on li "Este mês" at bounding box center [152, 146] width 62 height 13
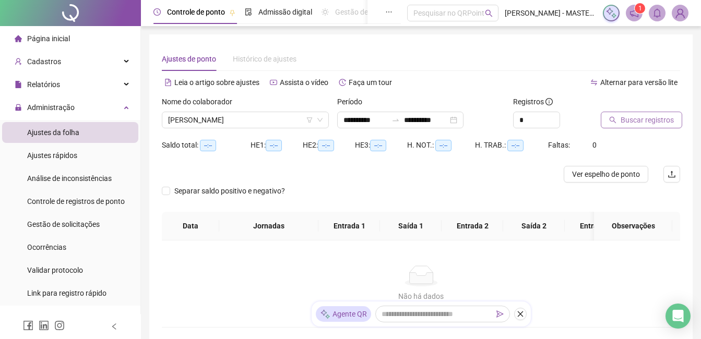
click at [627, 127] on button "Buscar registros" at bounding box center [641, 120] width 81 height 17
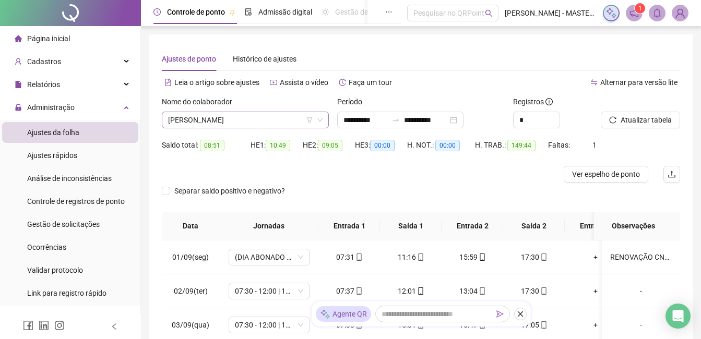
click at [296, 113] on span "[PERSON_NAME]" at bounding box center [245, 120] width 155 height 16
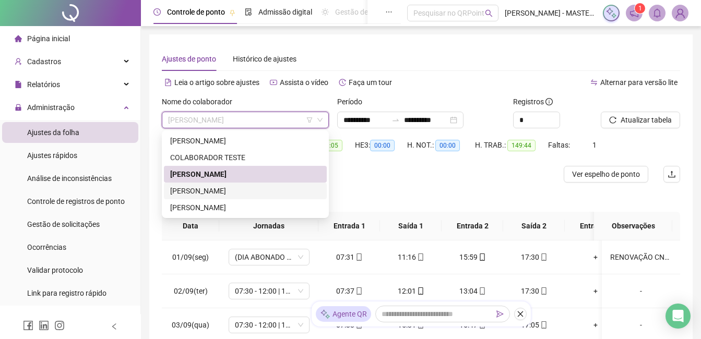
click at [228, 189] on div "[PERSON_NAME]" at bounding box center [245, 190] width 150 height 11
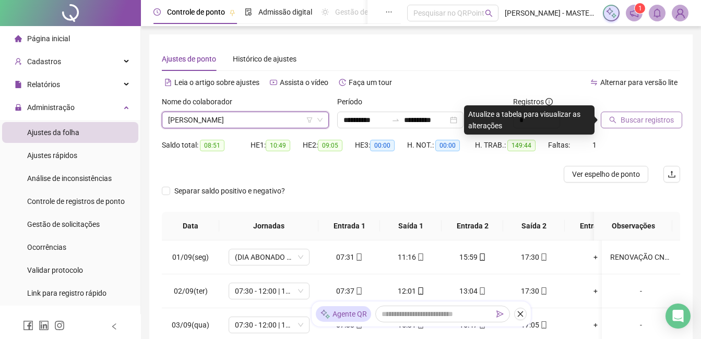
click at [659, 120] on span "Buscar registros" at bounding box center [647, 119] width 53 height 11
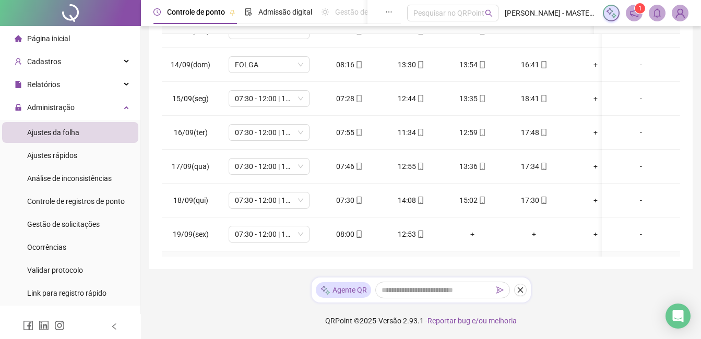
scroll to position [532, 0]
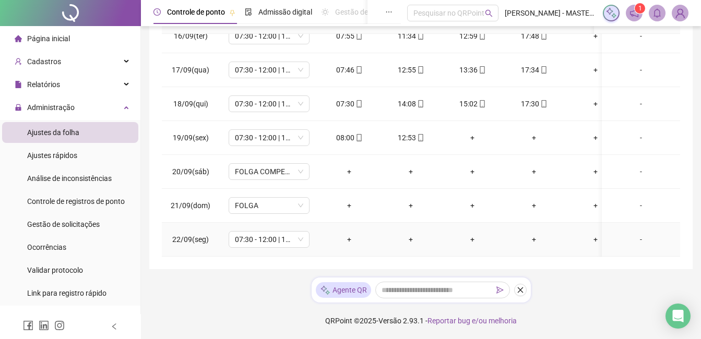
click at [351, 234] on div "+" at bounding box center [349, 239] width 45 height 11
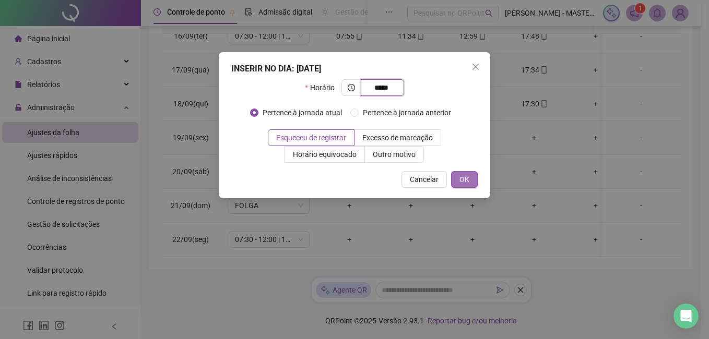
type input "*****"
click at [464, 180] on span "OK" at bounding box center [465, 179] width 10 height 11
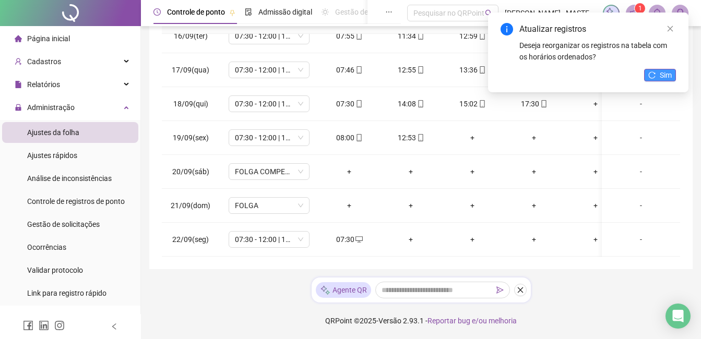
click at [658, 76] on button "Sim" at bounding box center [660, 75] width 32 height 13
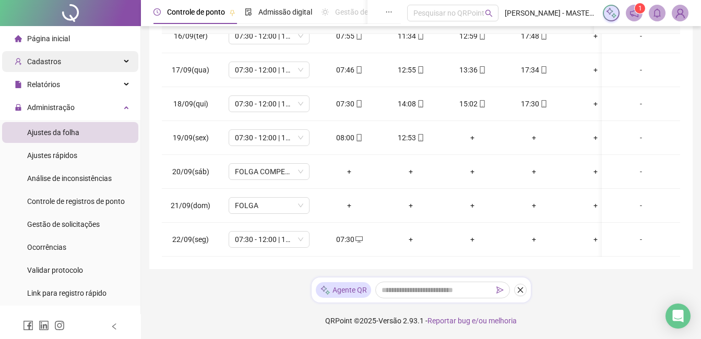
click at [80, 59] on div "Cadastros" at bounding box center [70, 61] width 136 height 21
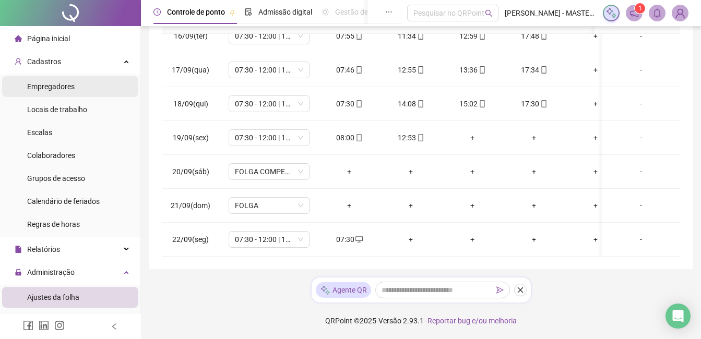
click at [73, 77] on div "Empregadores" at bounding box center [51, 86] width 48 height 21
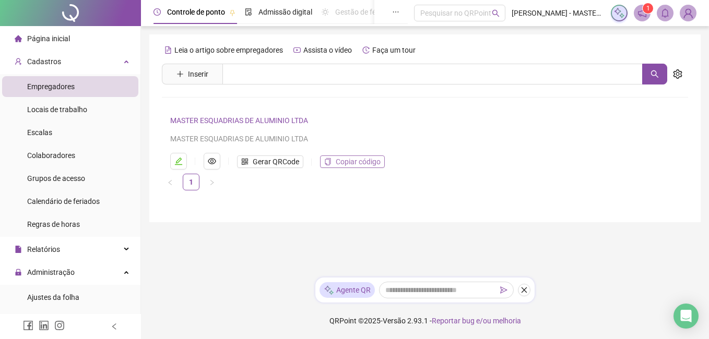
click at [362, 162] on span "Copiar código" at bounding box center [358, 161] width 45 height 11
click at [208, 162] on icon "eye" at bounding box center [212, 161] width 8 height 6
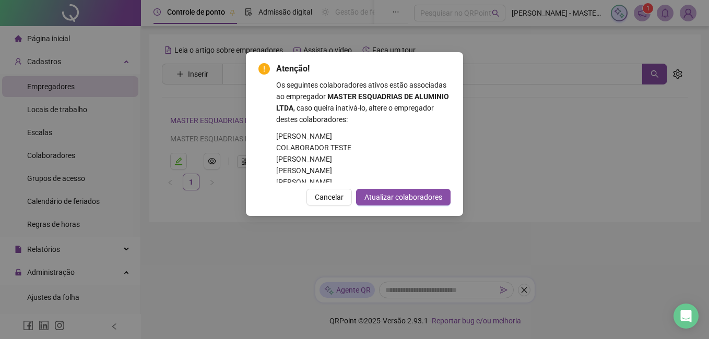
click at [496, 89] on div "Atenção! Os seguintes colaboradores ativos estão associadas ao empregador MASTE…" at bounding box center [354, 169] width 709 height 339
click at [335, 197] on span "Cancelar" at bounding box center [329, 197] width 29 height 11
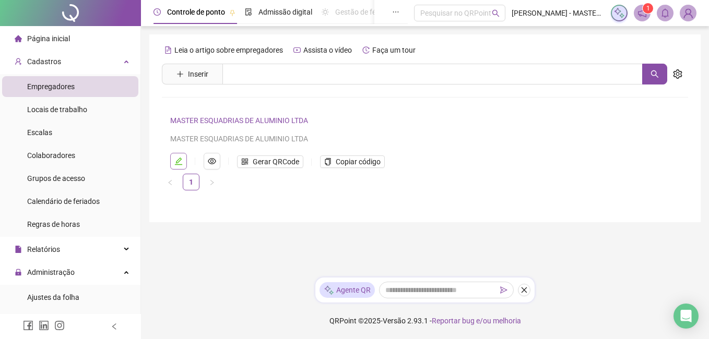
click at [178, 162] on icon "edit" at bounding box center [178, 161] width 7 height 7
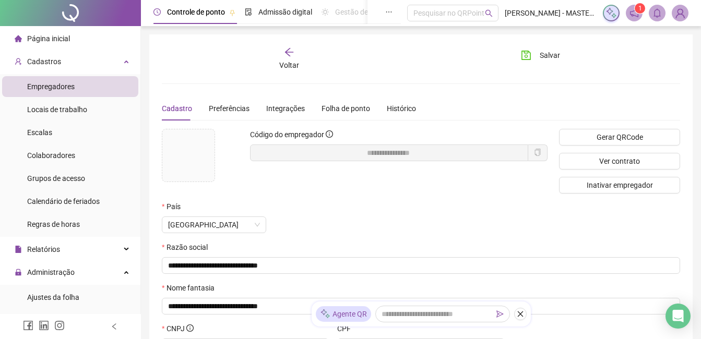
click at [302, 55] on div "Voltar" at bounding box center [289, 59] width 79 height 24
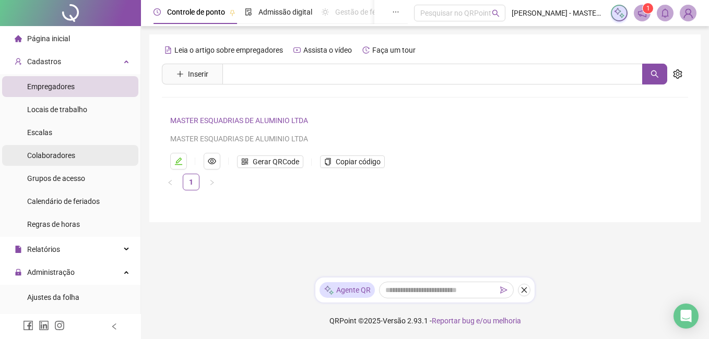
click at [65, 151] on span "Colaboradores" at bounding box center [51, 155] width 48 height 8
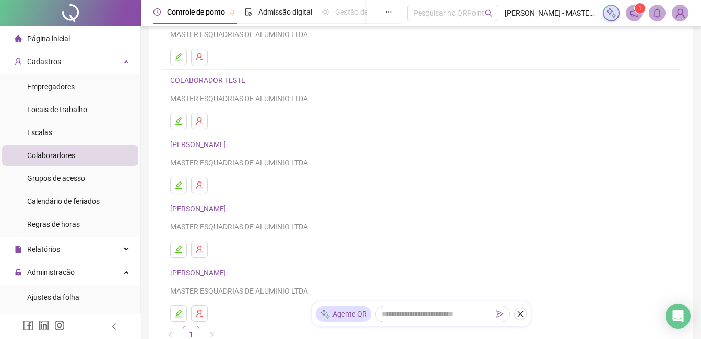
scroll to position [157, 0]
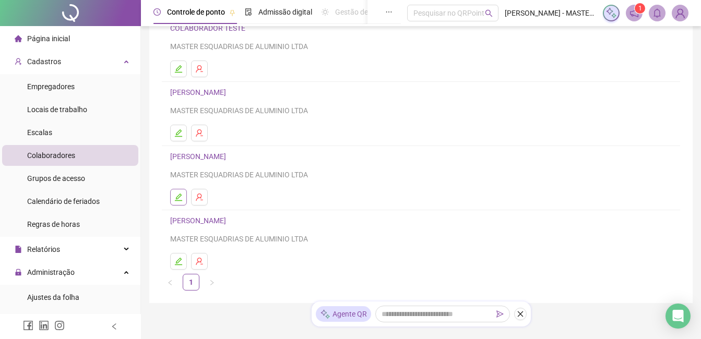
click at [172, 196] on button "button" at bounding box center [178, 197] width 17 height 17
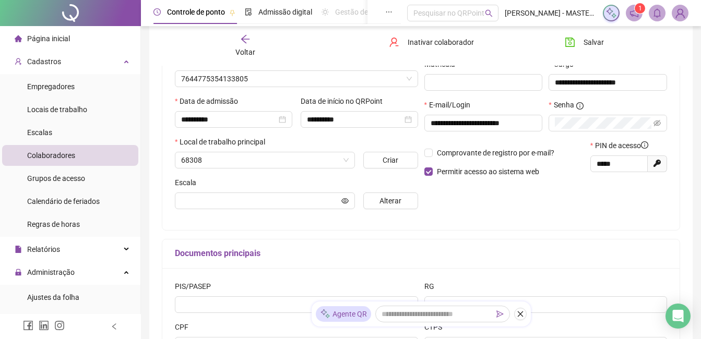
scroll to position [162, 0]
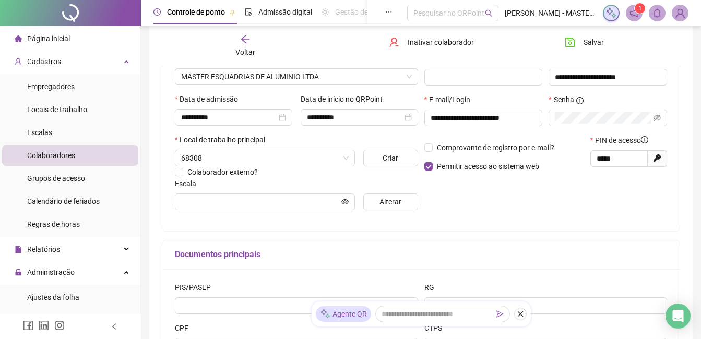
type input "*****"
drag, startPoint x: 633, startPoint y: 157, endPoint x: 585, endPoint y: 160, distance: 47.7
click at [585, 160] on div "Comprovante de registro por e-mail? Permitir acesso ao sistema web PIN de acess…" at bounding box center [546, 157] width 250 height 45
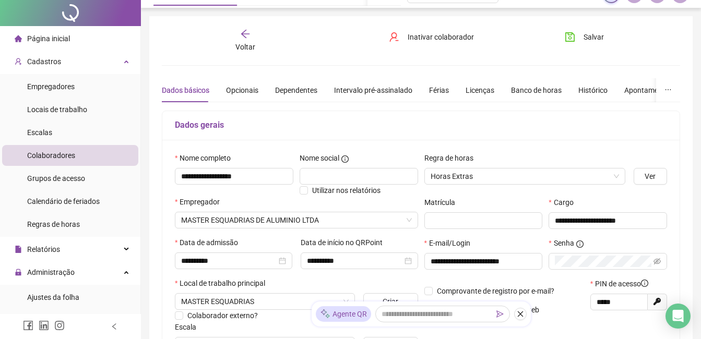
scroll to position [0, 0]
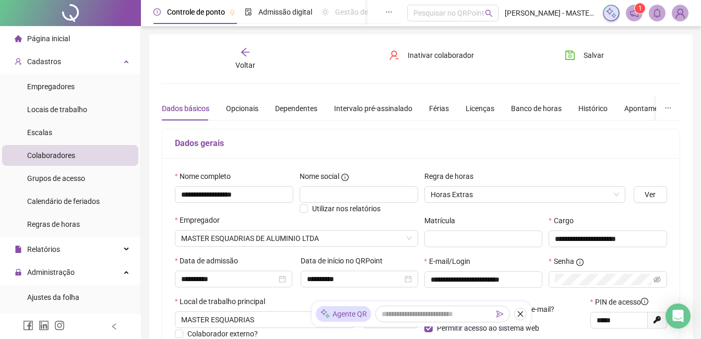
click at [241, 53] on icon "arrow-left" at bounding box center [245, 52] width 10 height 10
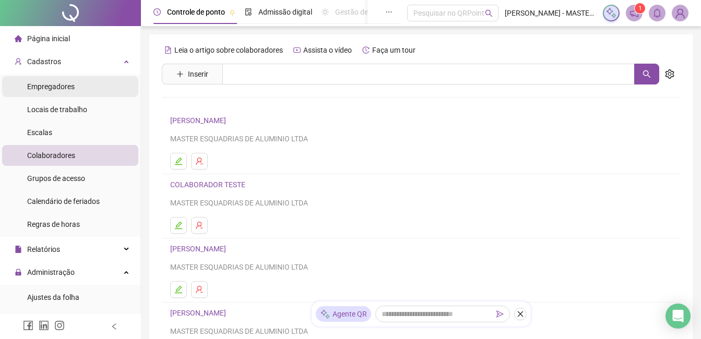
click at [68, 88] on span "Empregadores" at bounding box center [51, 87] width 48 height 8
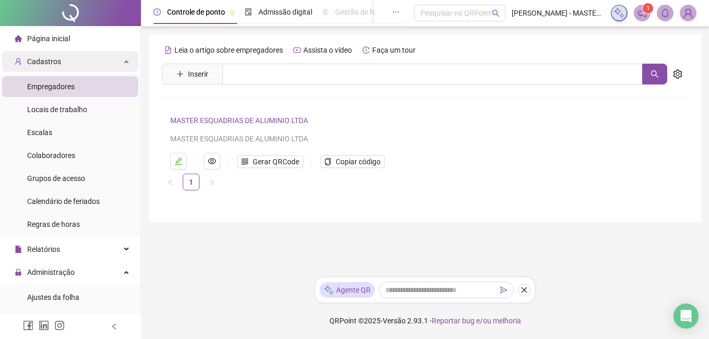
click at [61, 61] on div "Cadastros" at bounding box center [70, 61] width 136 height 21
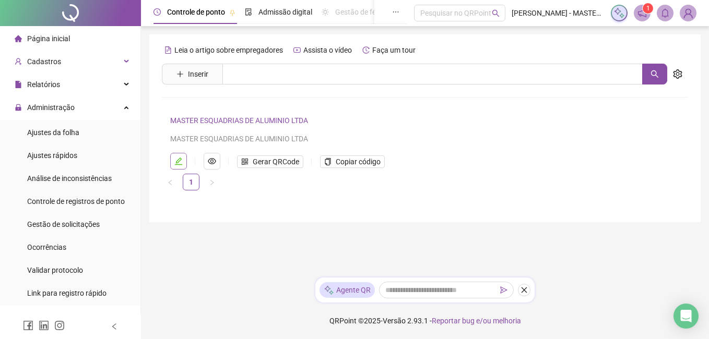
click at [180, 160] on icon "edit" at bounding box center [178, 161] width 8 height 8
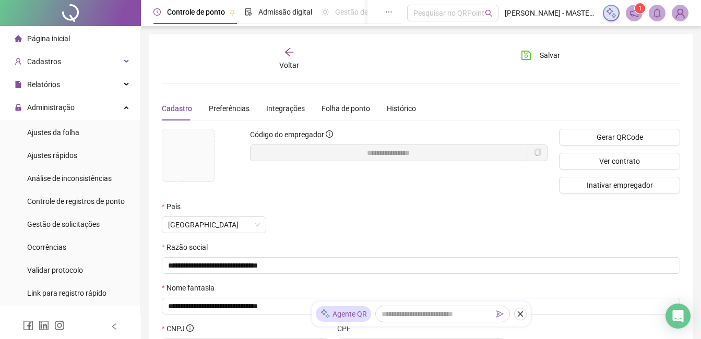
click at [31, 34] on span "Página inicial" at bounding box center [48, 38] width 43 height 8
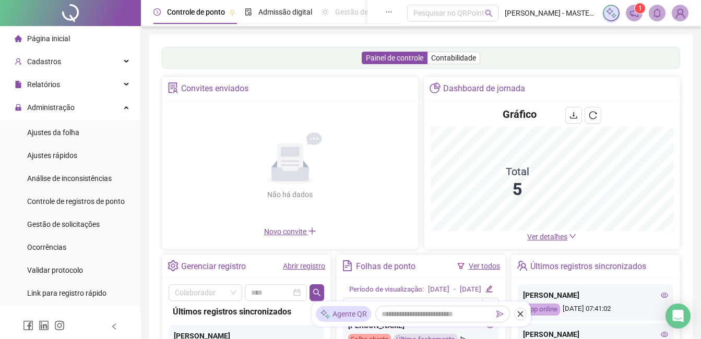
click at [31, 34] on span "Página inicial" at bounding box center [48, 38] width 43 height 8
